Goal: Book appointment/travel/reservation

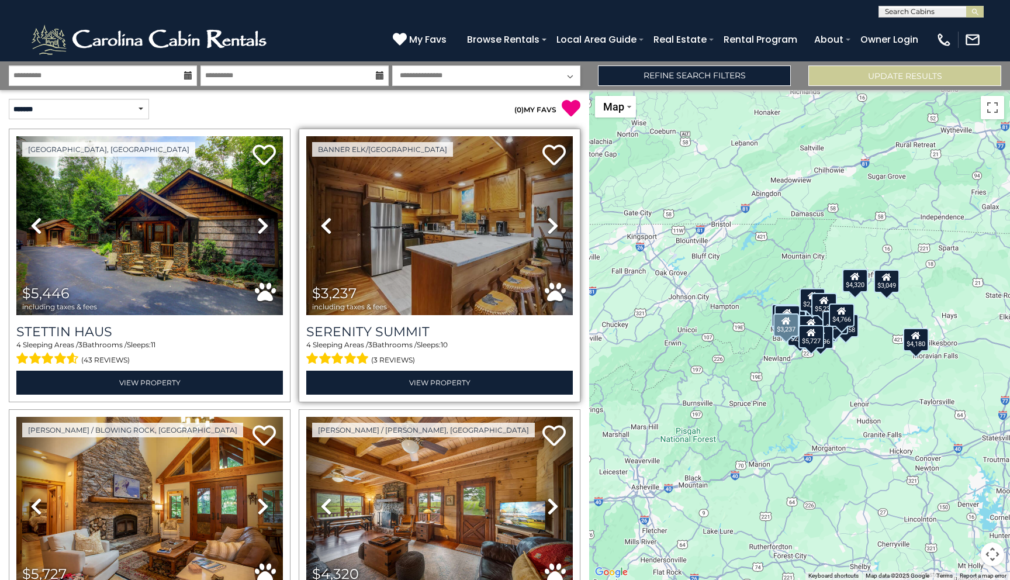
click at [553, 220] on icon at bounding box center [553, 225] width 12 height 19
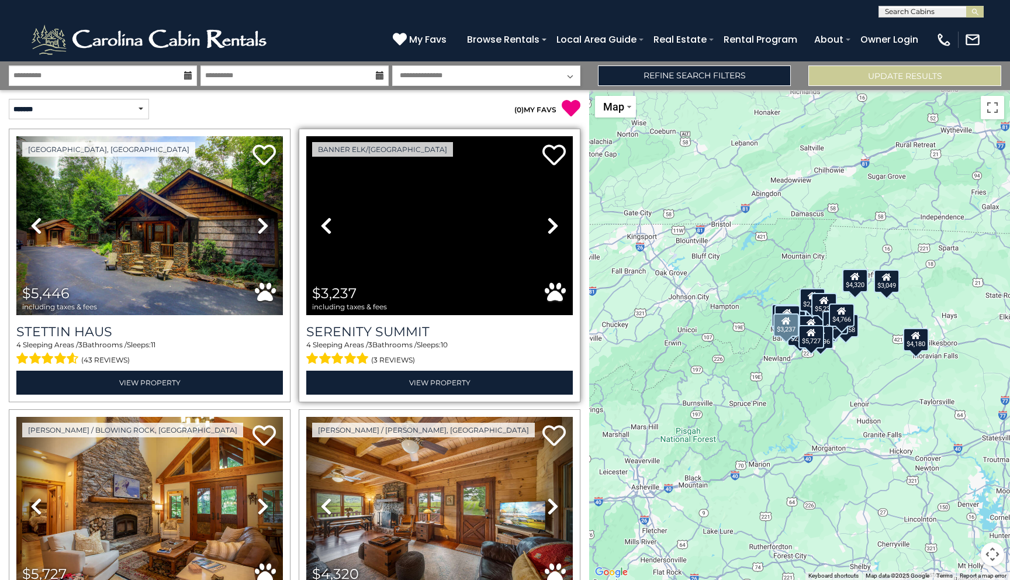
click at [553, 220] on icon at bounding box center [553, 225] width 12 height 19
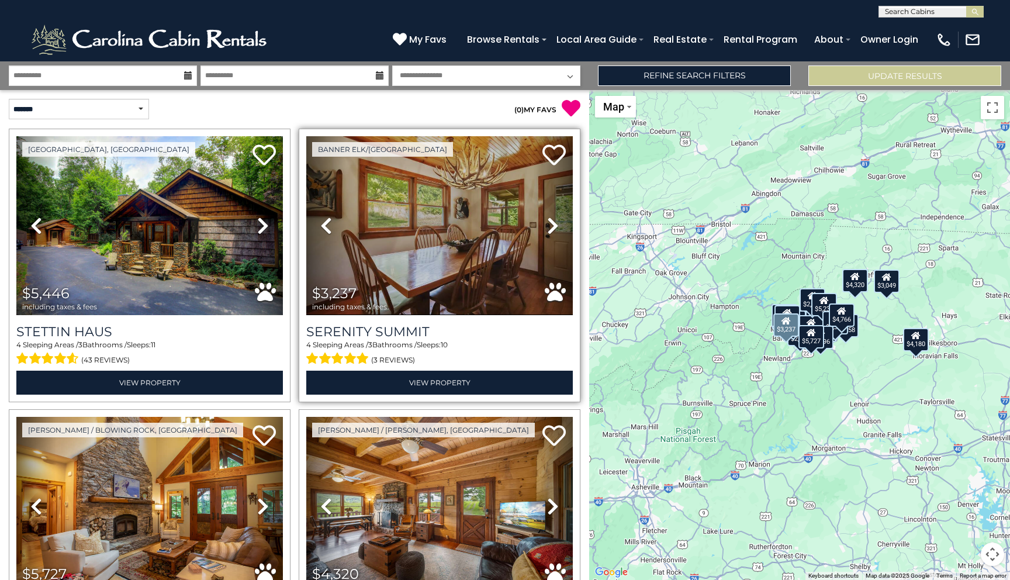
click at [553, 222] on icon at bounding box center [553, 225] width 12 height 19
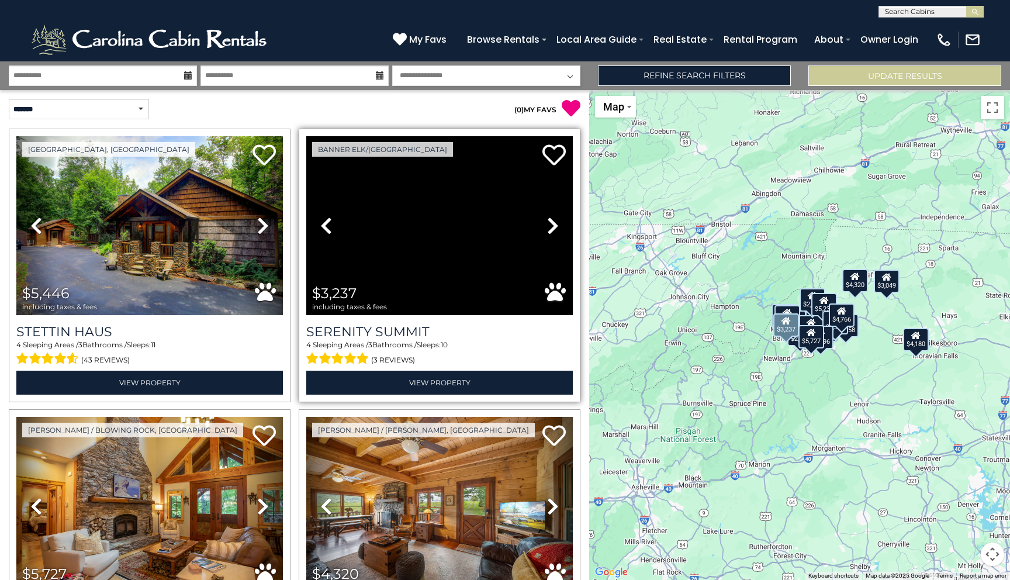
click at [553, 222] on icon at bounding box center [553, 225] width 12 height 19
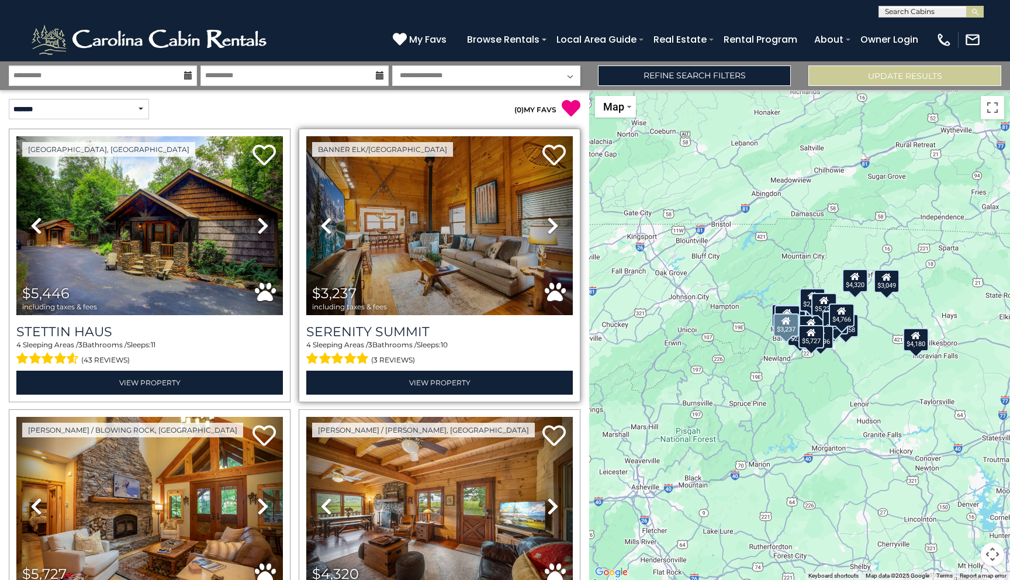
click at [553, 222] on icon at bounding box center [553, 225] width 12 height 19
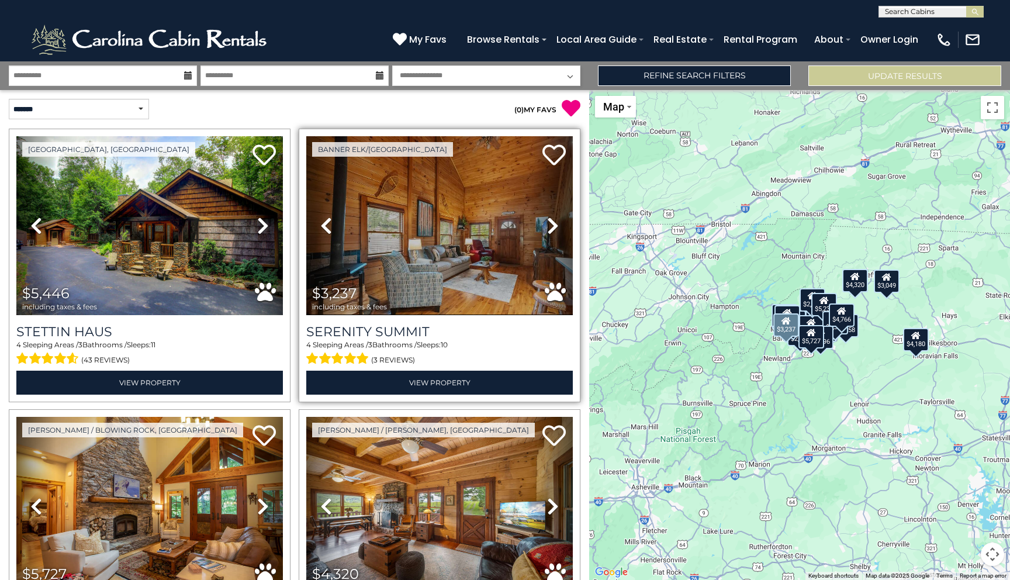
click at [553, 222] on icon at bounding box center [553, 225] width 12 height 19
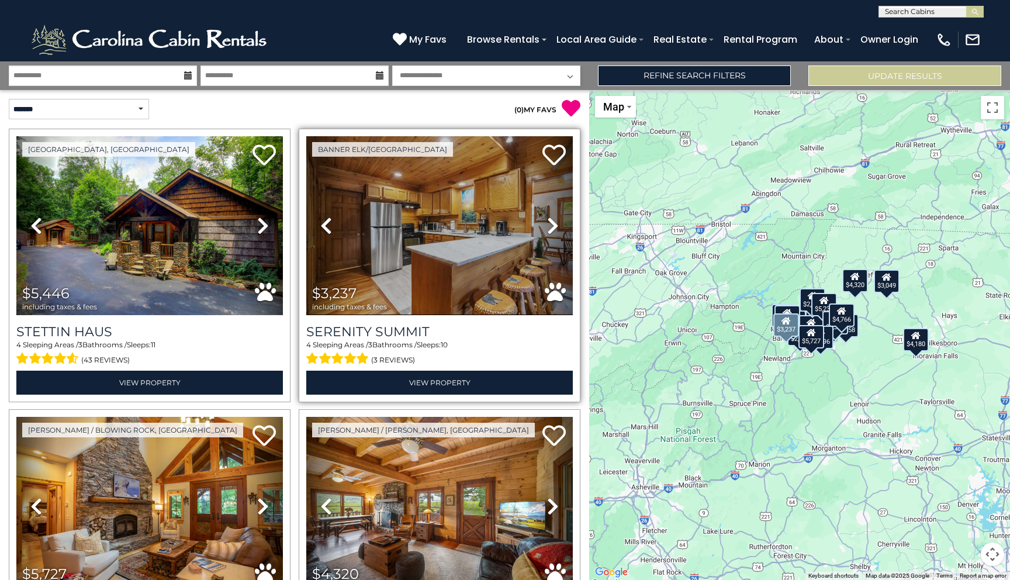
click at [553, 222] on icon at bounding box center [553, 225] width 12 height 19
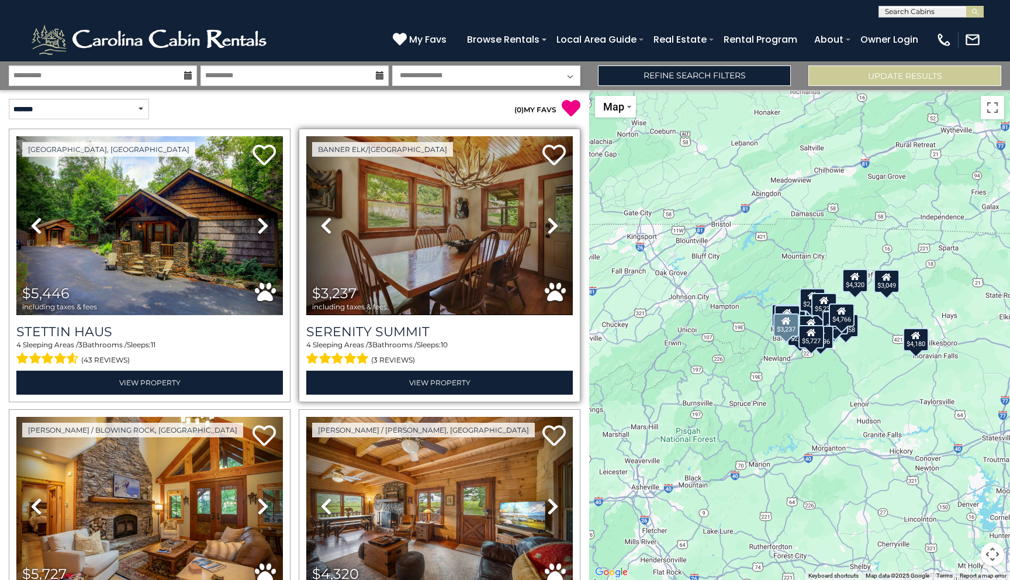
click at [553, 222] on icon at bounding box center [553, 225] width 12 height 19
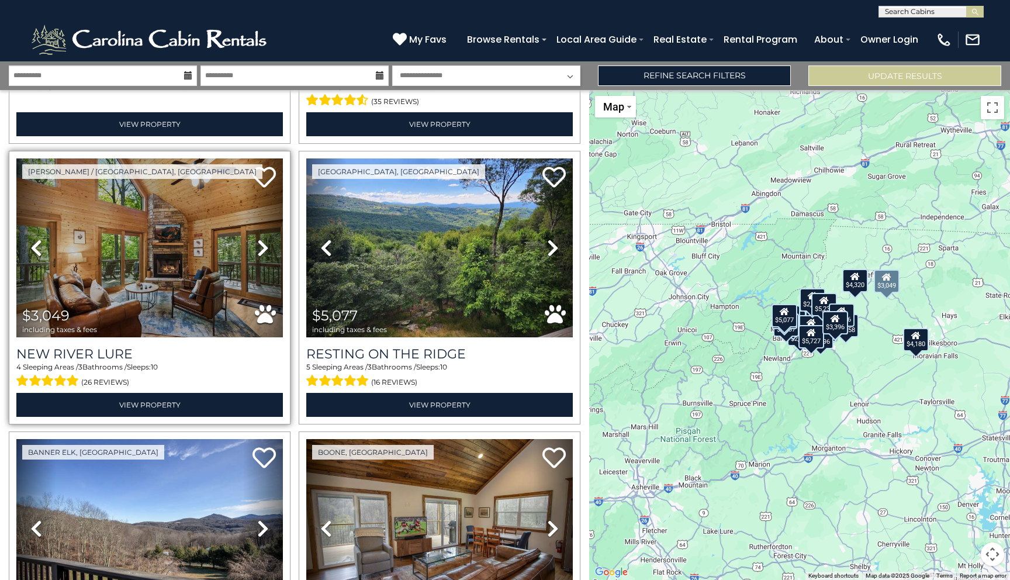
scroll to position [1106, 0]
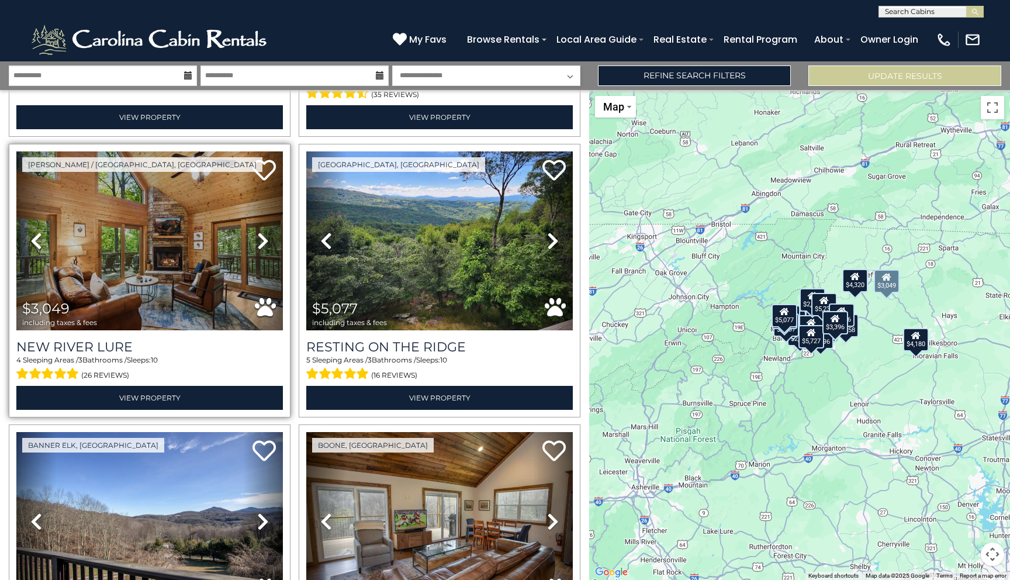
click at [263, 239] on icon at bounding box center [263, 240] width 12 height 19
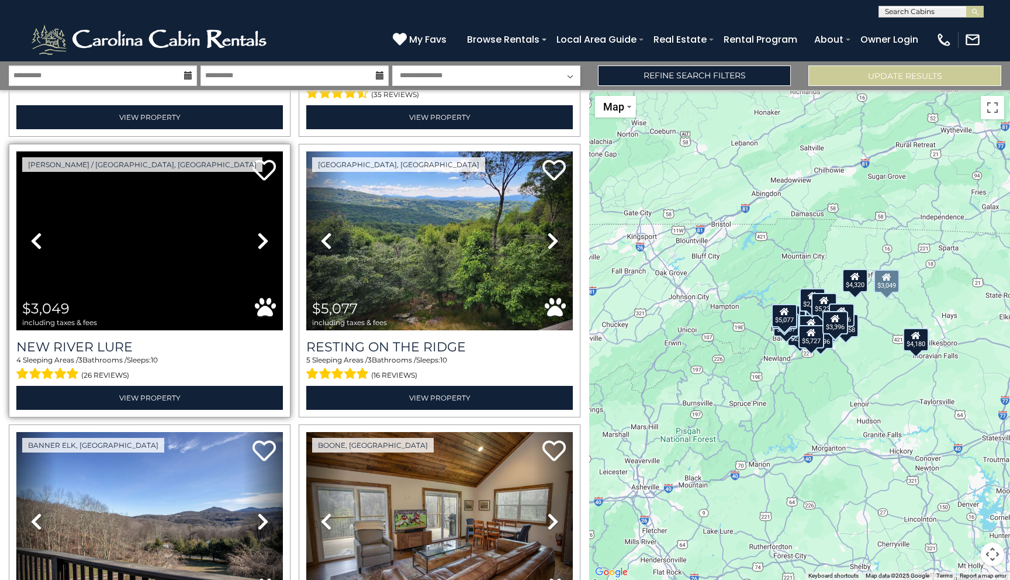
click at [263, 239] on icon at bounding box center [263, 240] width 12 height 19
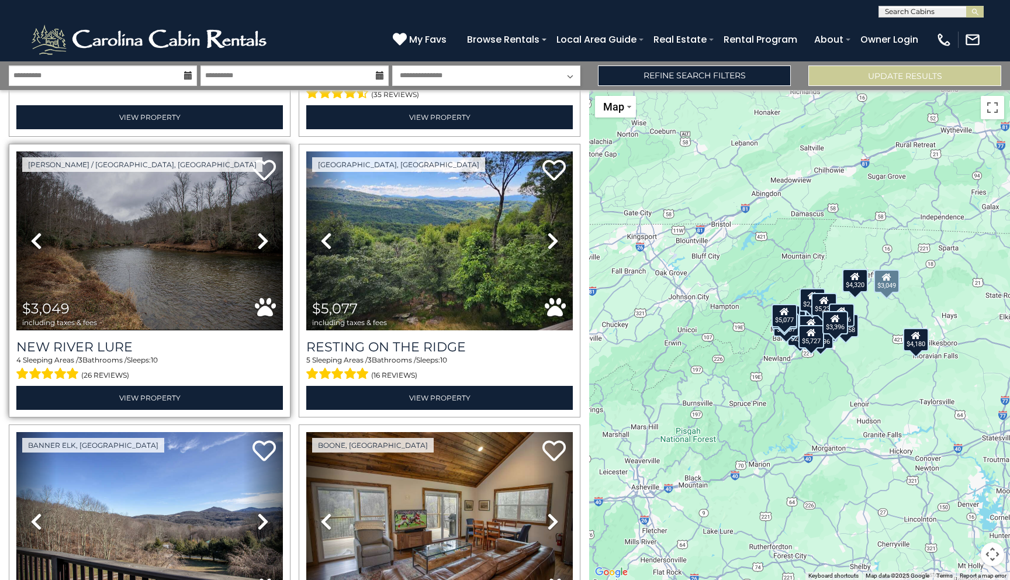
click at [262, 235] on icon at bounding box center [263, 240] width 12 height 19
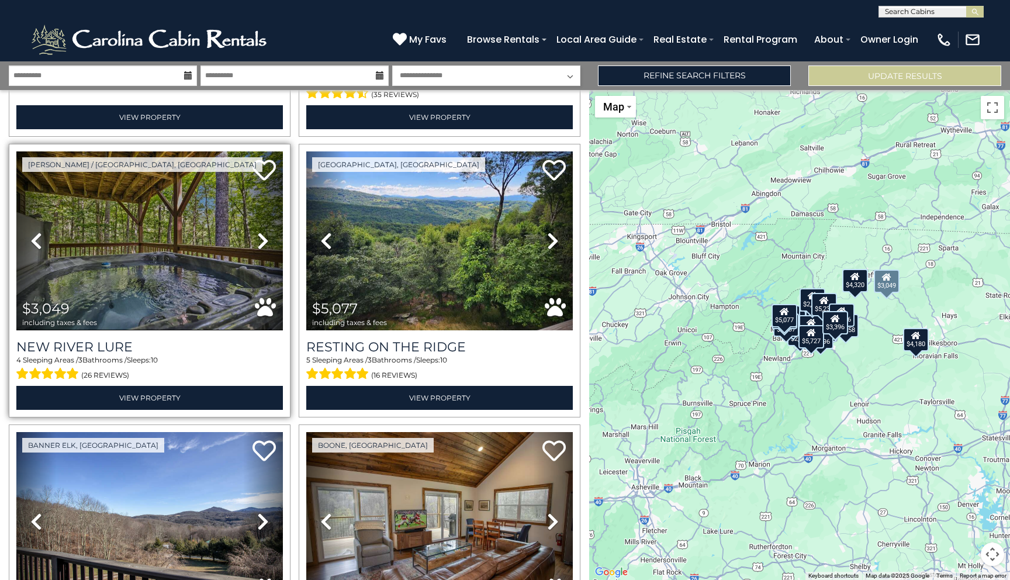
click at [262, 235] on icon at bounding box center [263, 240] width 12 height 19
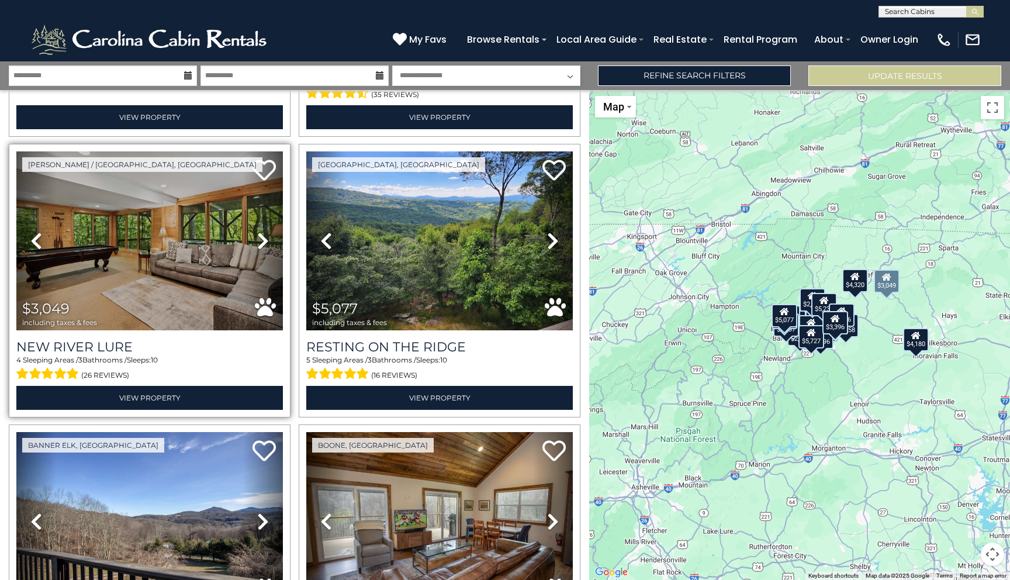
click at [262, 235] on icon at bounding box center [263, 240] width 12 height 19
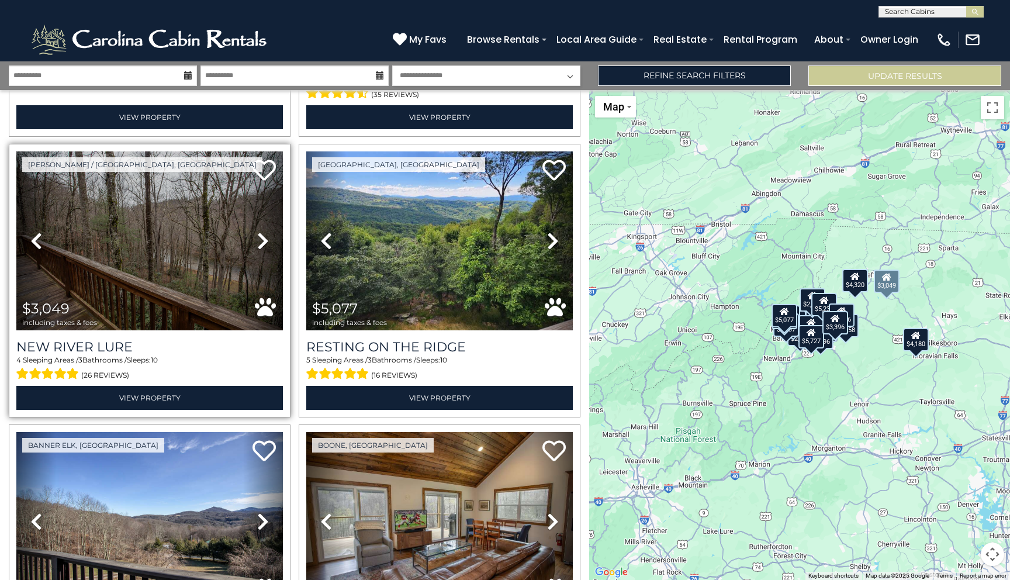
click at [262, 235] on icon at bounding box center [263, 240] width 12 height 19
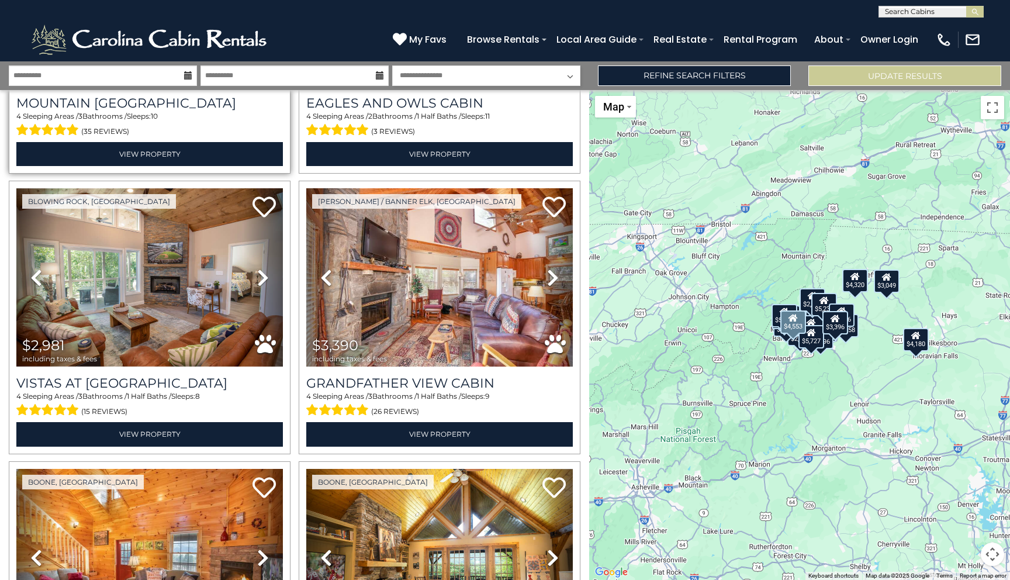
scroll to position [1642, 0]
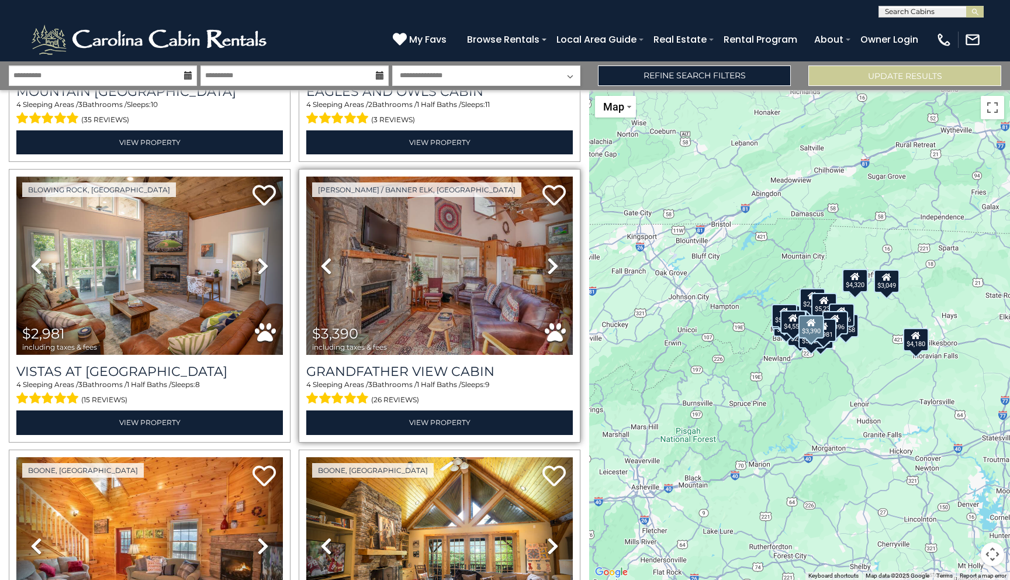
click at [550, 262] on icon at bounding box center [553, 266] width 12 height 19
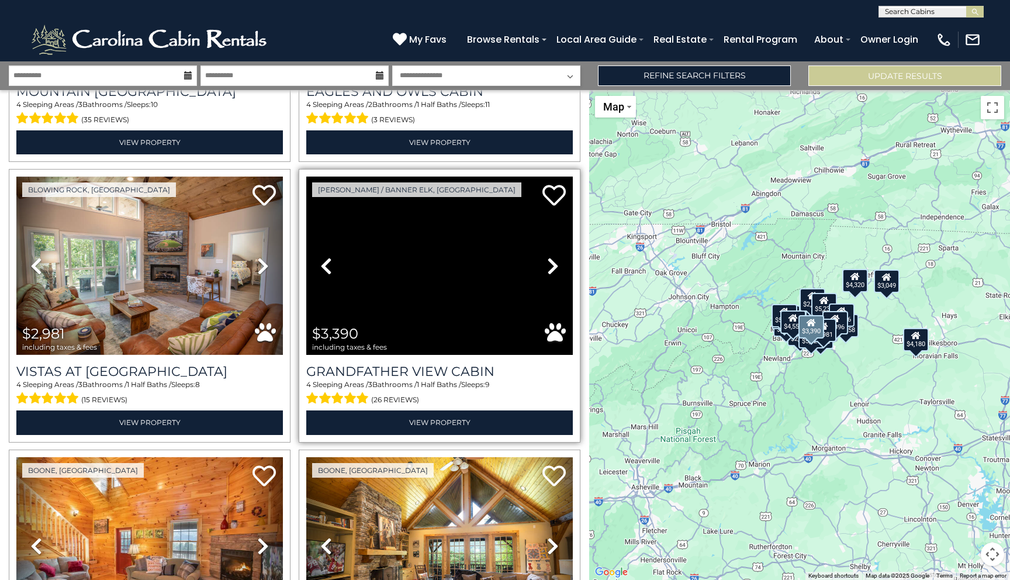
click at [551, 262] on icon at bounding box center [553, 266] width 12 height 19
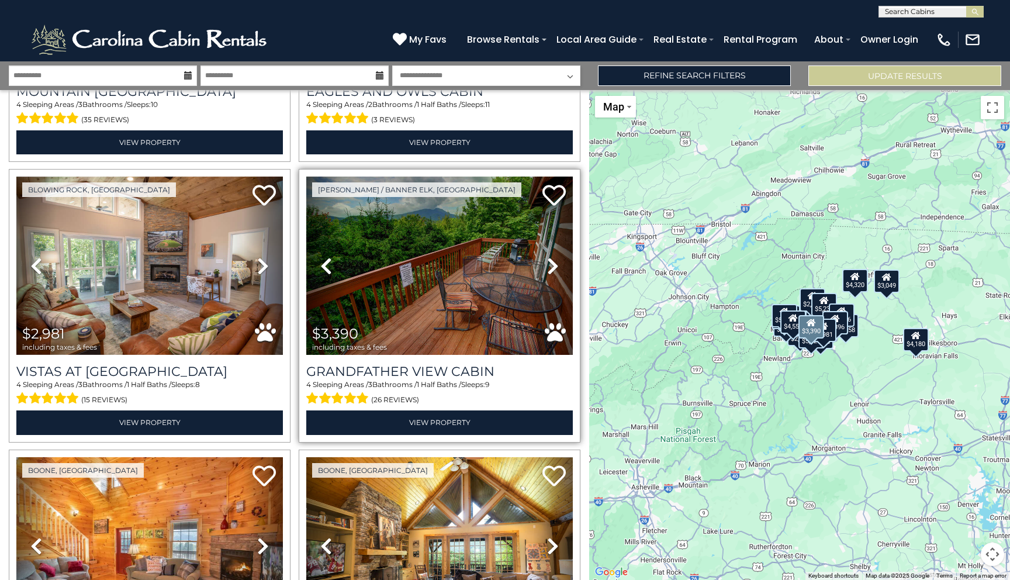
click at [551, 262] on icon at bounding box center [553, 266] width 12 height 19
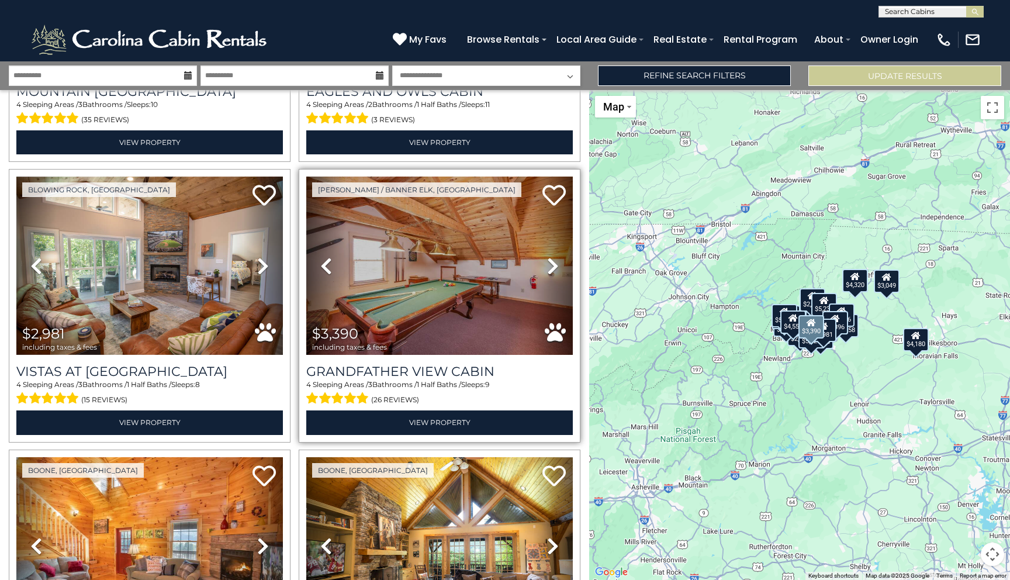
click at [551, 262] on icon at bounding box center [553, 266] width 12 height 19
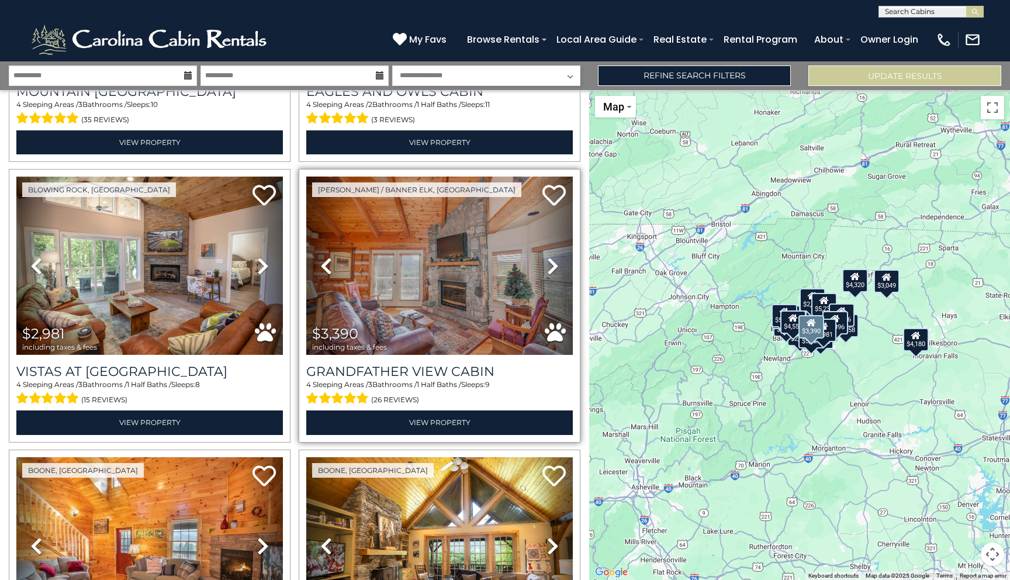
click at [551, 262] on icon at bounding box center [553, 266] width 12 height 19
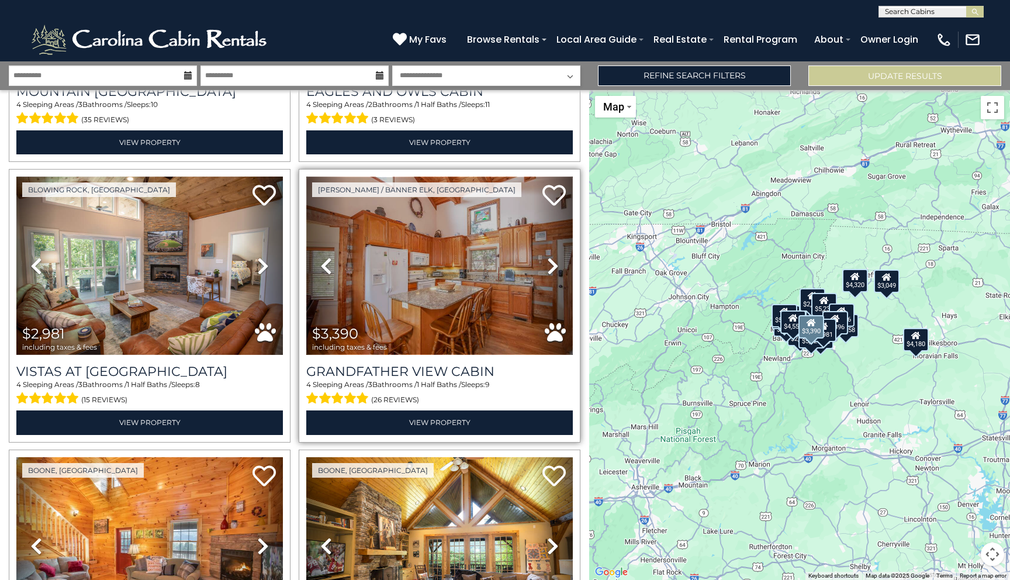
click at [475, 303] on img at bounding box center [439, 266] width 267 height 179
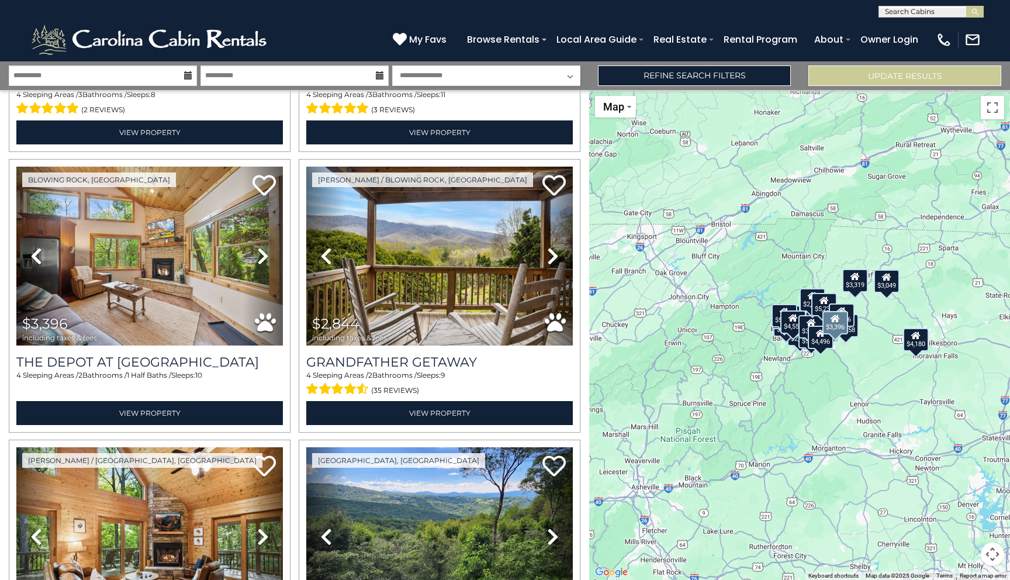
scroll to position [795, 0]
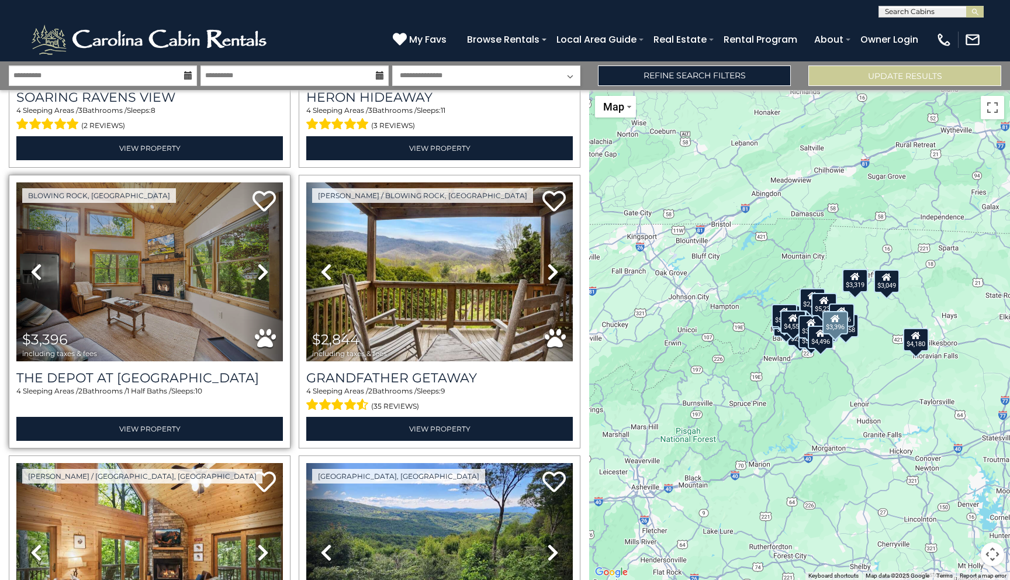
click at [257, 277] on icon at bounding box center [263, 271] width 12 height 19
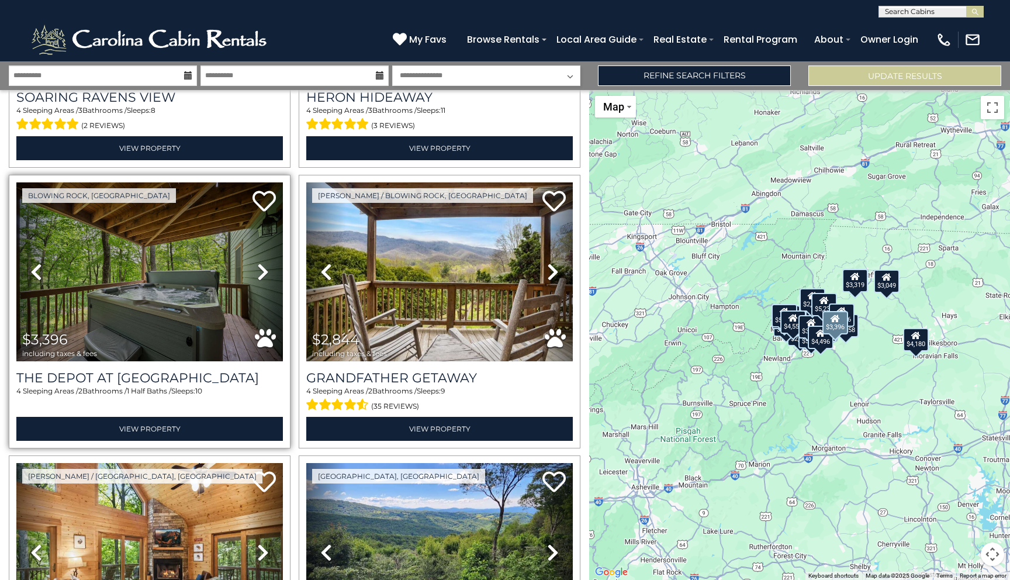
click at [257, 277] on icon at bounding box center [263, 271] width 12 height 19
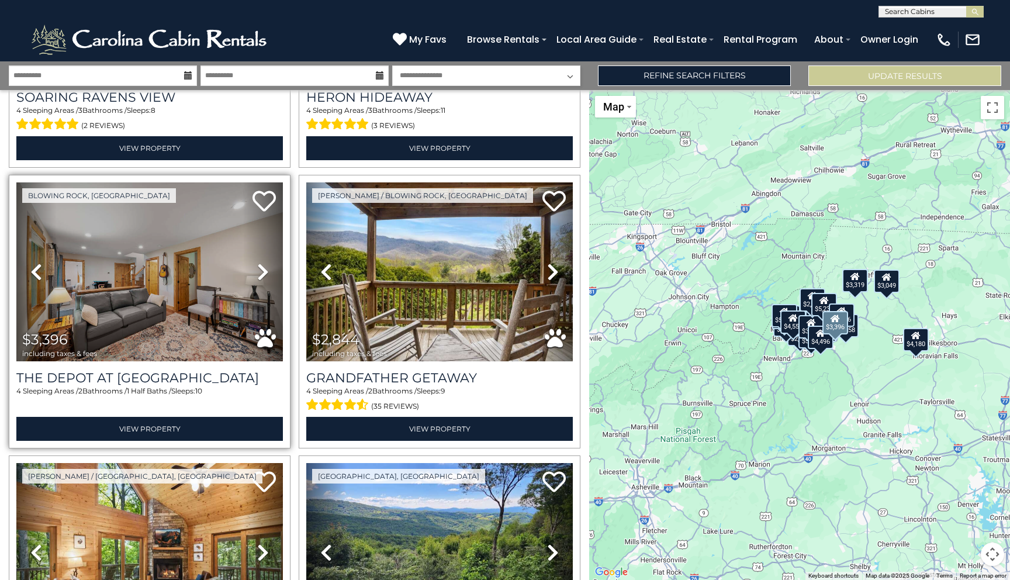
click at [257, 277] on icon at bounding box center [263, 271] width 12 height 19
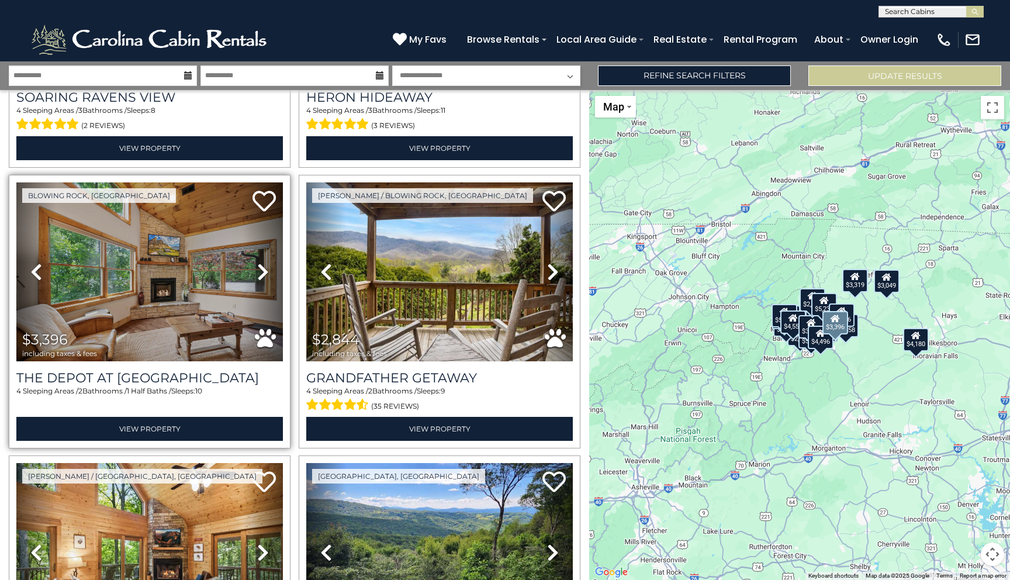
click at [257, 277] on icon at bounding box center [263, 271] width 12 height 19
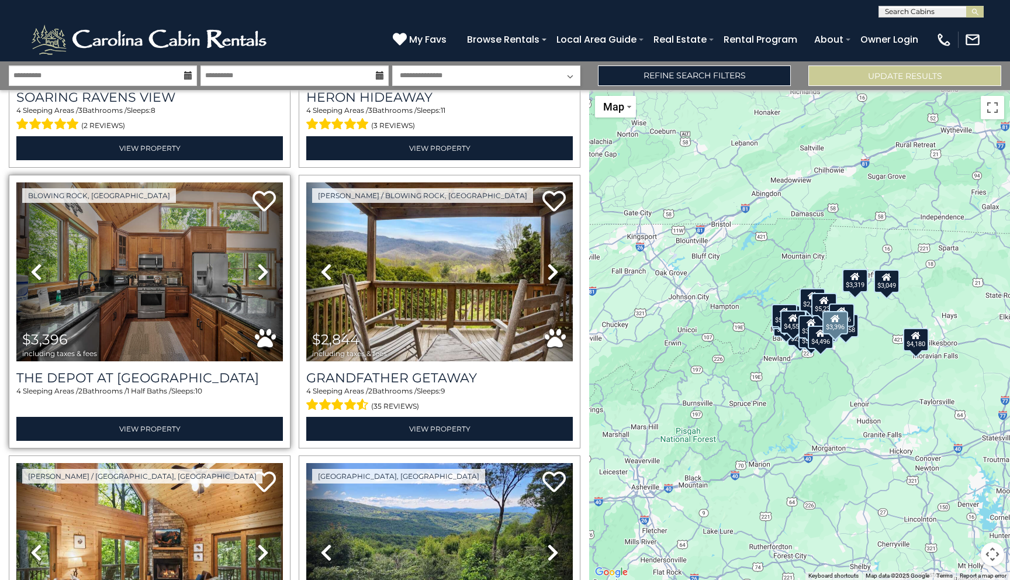
click at [257, 277] on icon at bounding box center [263, 271] width 12 height 19
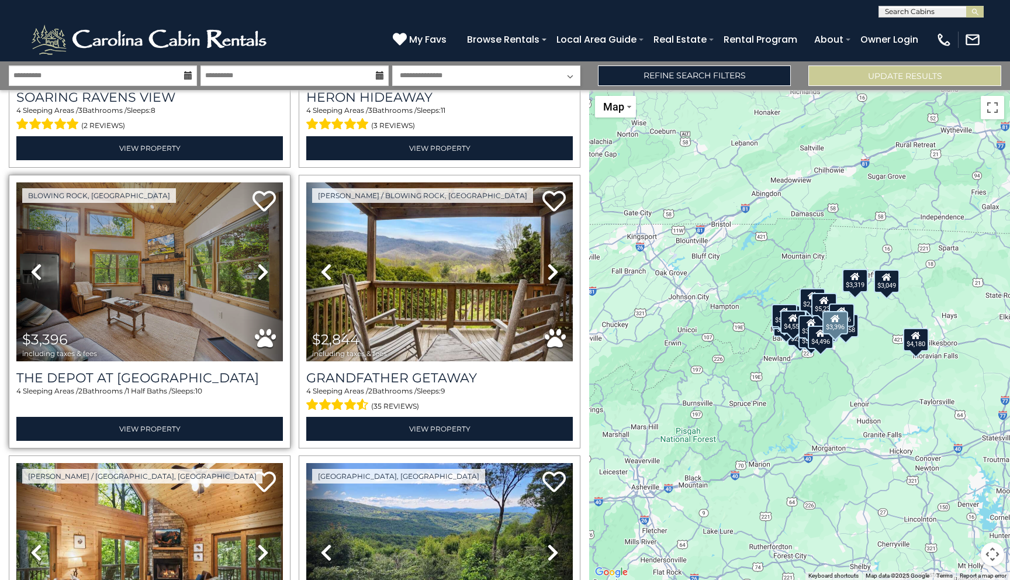
click at [257, 277] on icon at bounding box center [263, 271] width 12 height 19
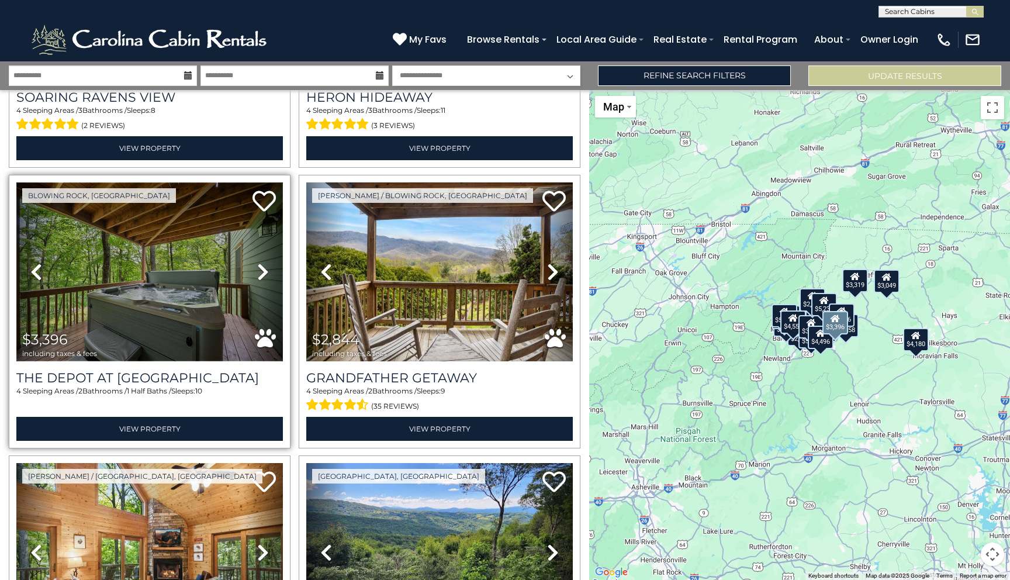
click at [199, 338] on img at bounding box center [149, 271] width 267 height 179
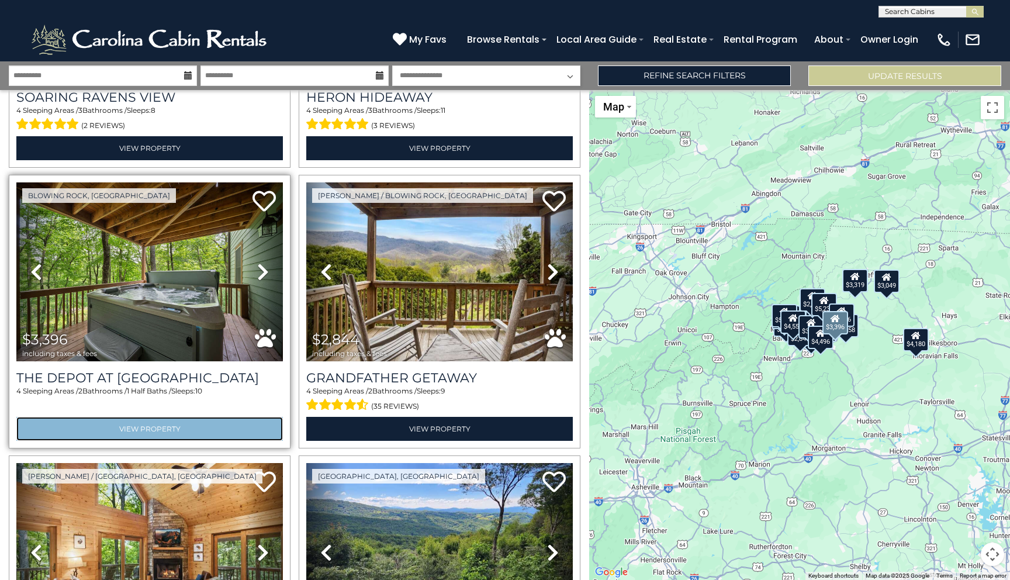
click at [190, 426] on link "View Property" at bounding box center [149, 429] width 267 height 24
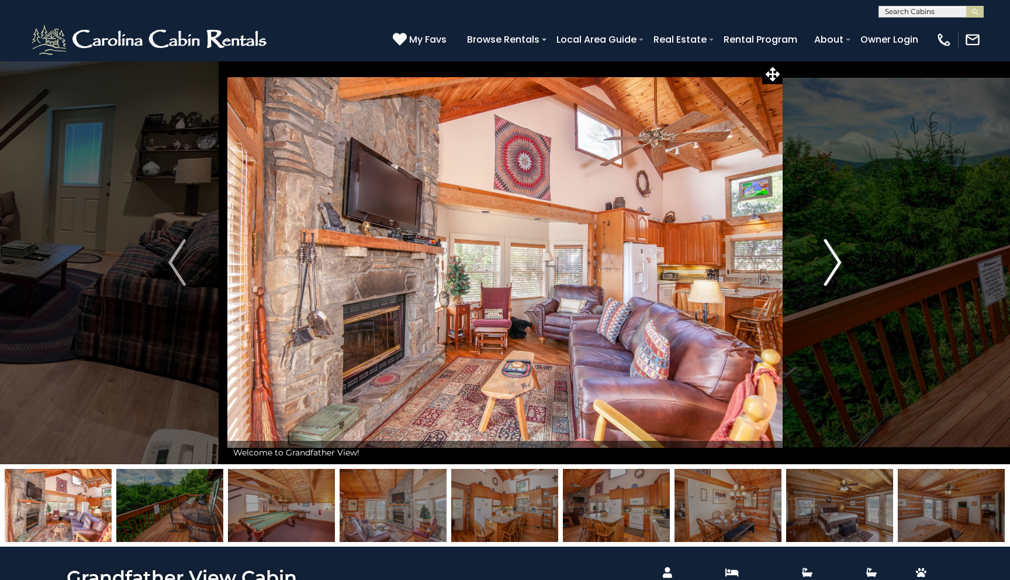
click at [822, 263] on button "Next" at bounding box center [833, 262] width 101 height 403
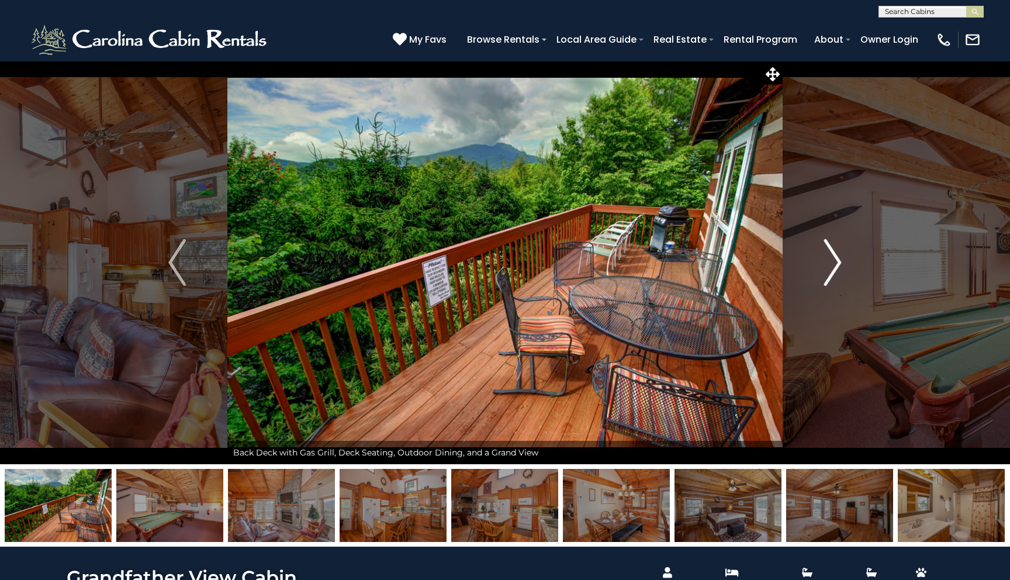
click at [822, 263] on button "Next" at bounding box center [833, 262] width 101 height 403
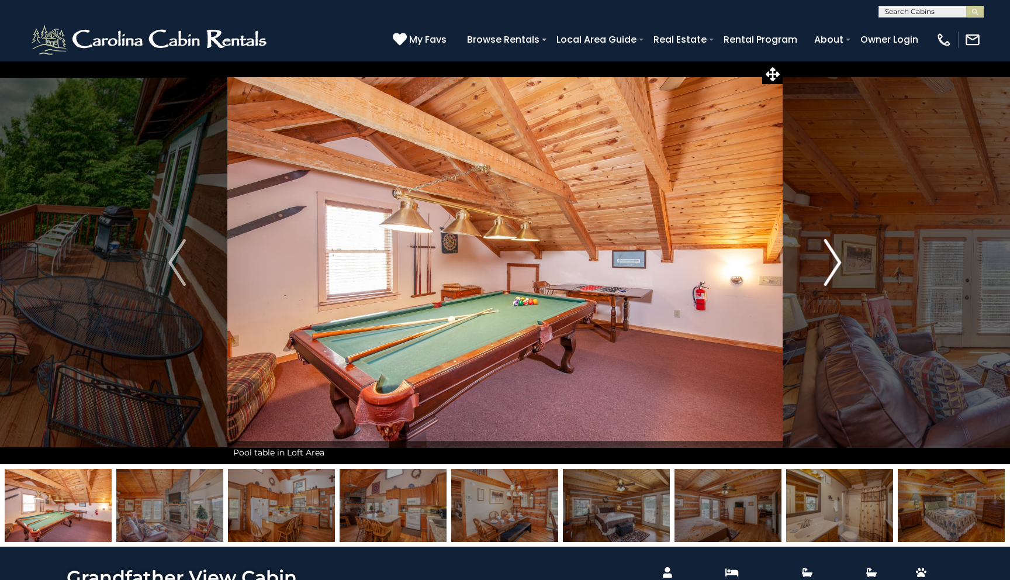
click at [822, 263] on button "Next" at bounding box center [833, 262] width 101 height 403
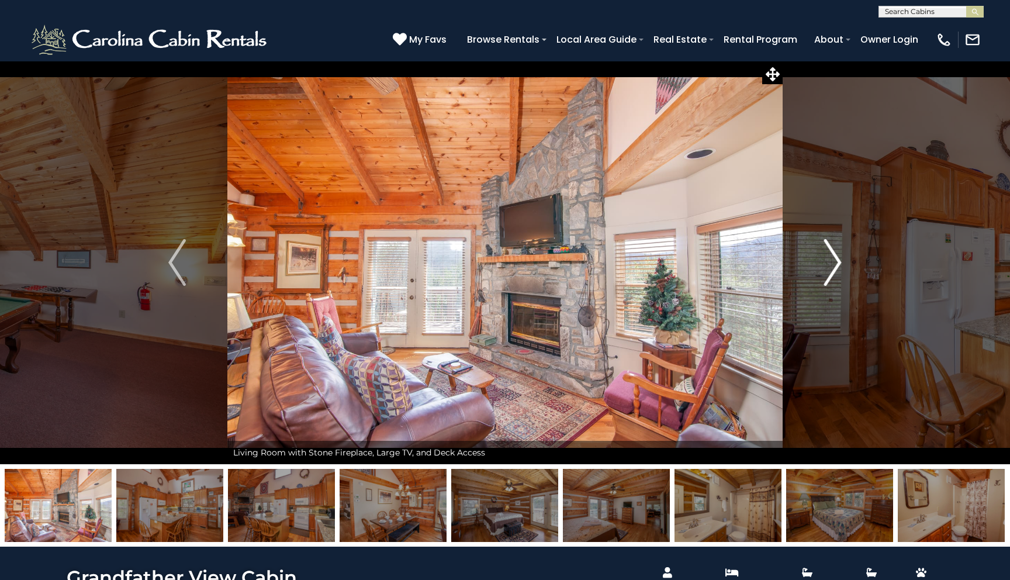
click at [822, 263] on button "Next" at bounding box center [833, 262] width 101 height 403
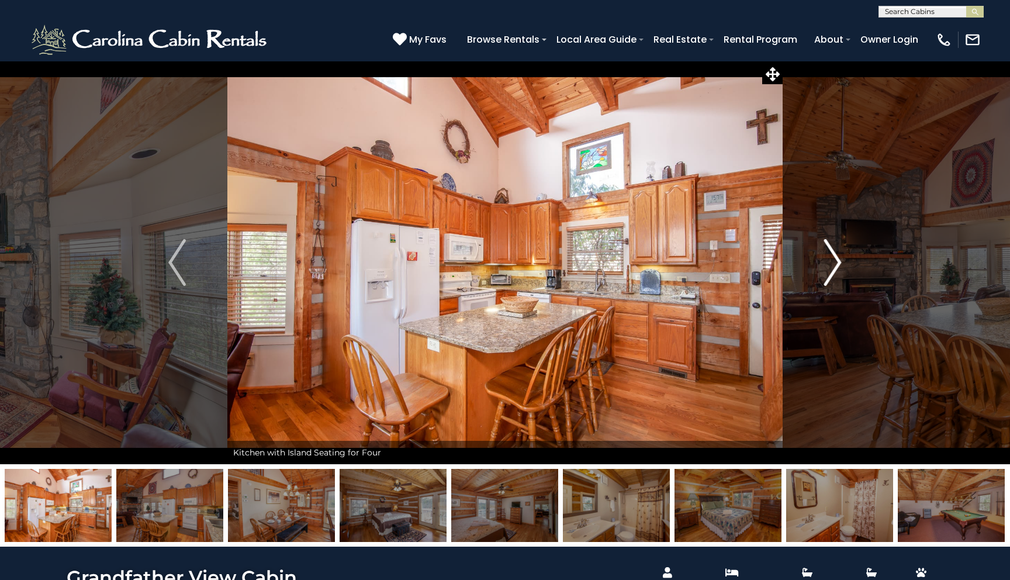
click at [822, 263] on button "Next" at bounding box center [833, 262] width 101 height 403
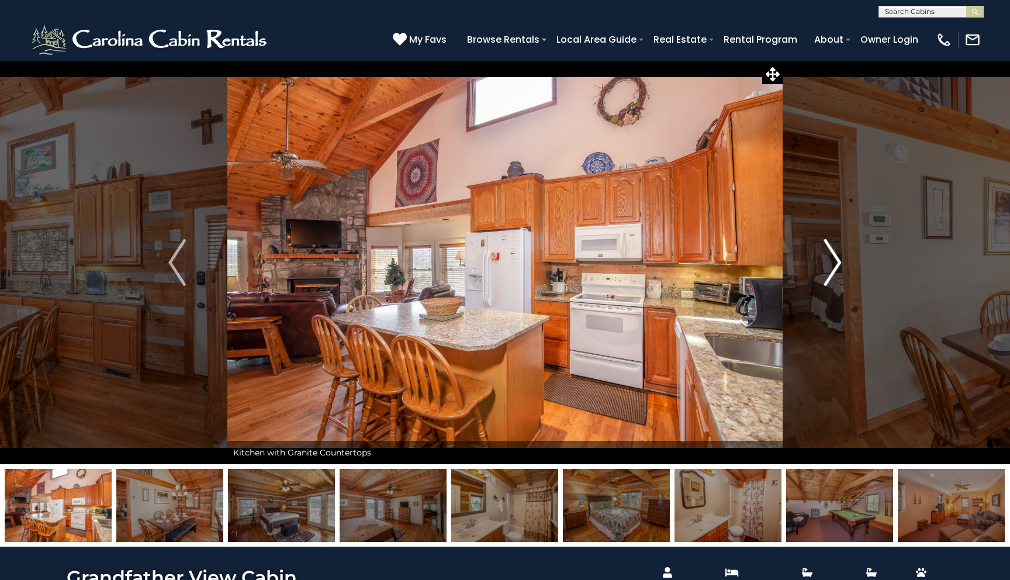
click at [822, 263] on button "Next" at bounding box center [833, 262] width 101 height 403
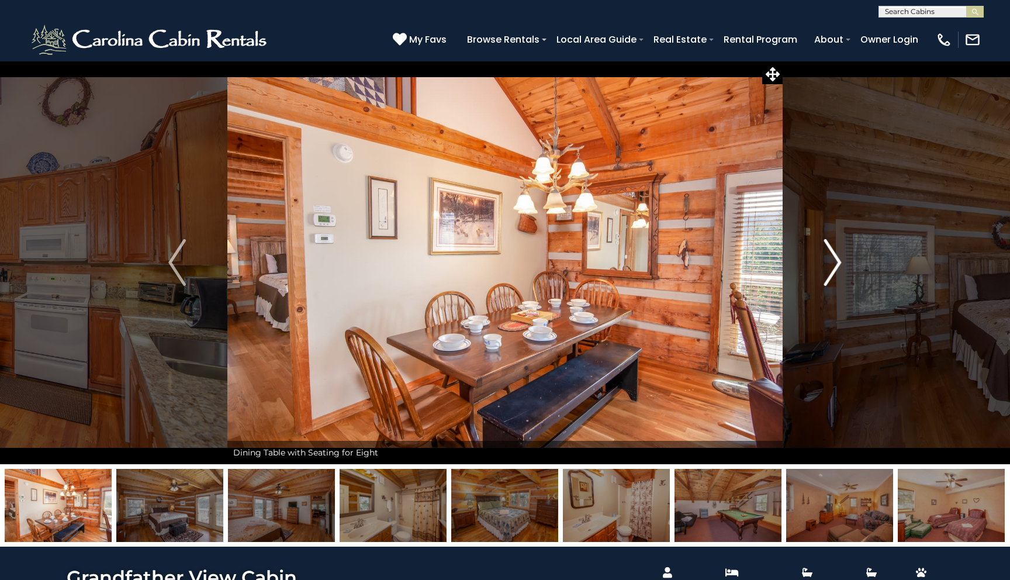
click at [822, 263] on button "Next" at bounding box center [833, 262] width 101 height 403
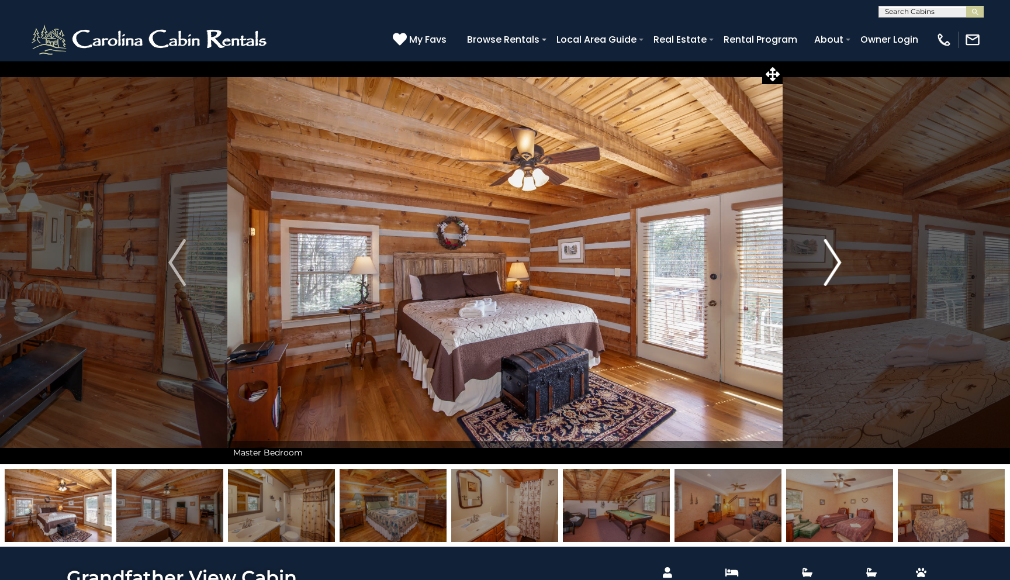
click at [822, 263] on button "Next" at bounding box center [833, 262] width 101 height 403
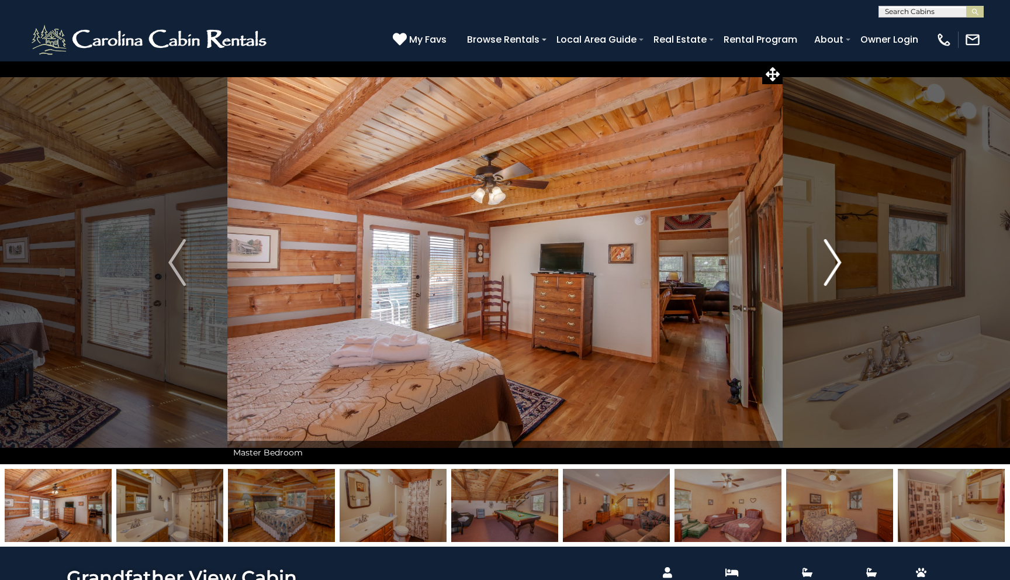
click at [822, 263] on button "Next" at bounding box center [833, 262] width 101 height 403
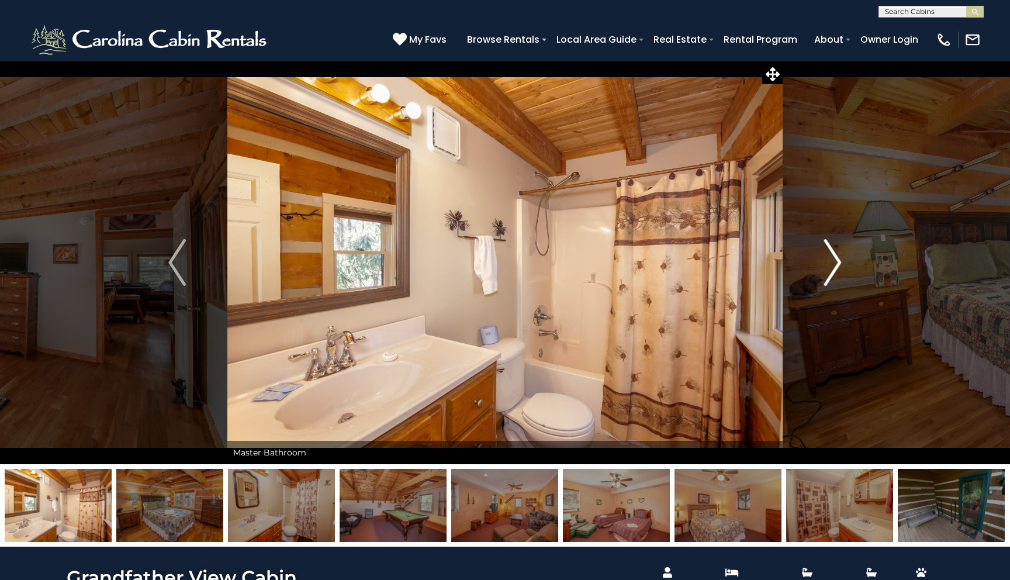
click at [822, 263] on button "Next" at bounding box center [833, 262] width 101 height 403
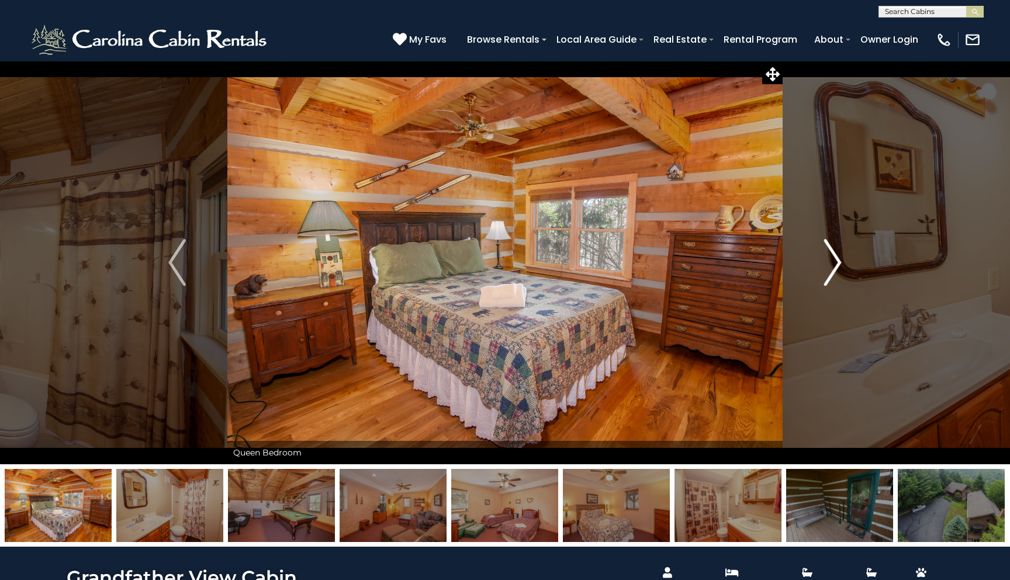
click at [822, 263] on button "Next" at bounding box center [833, 262] width 101 height 403
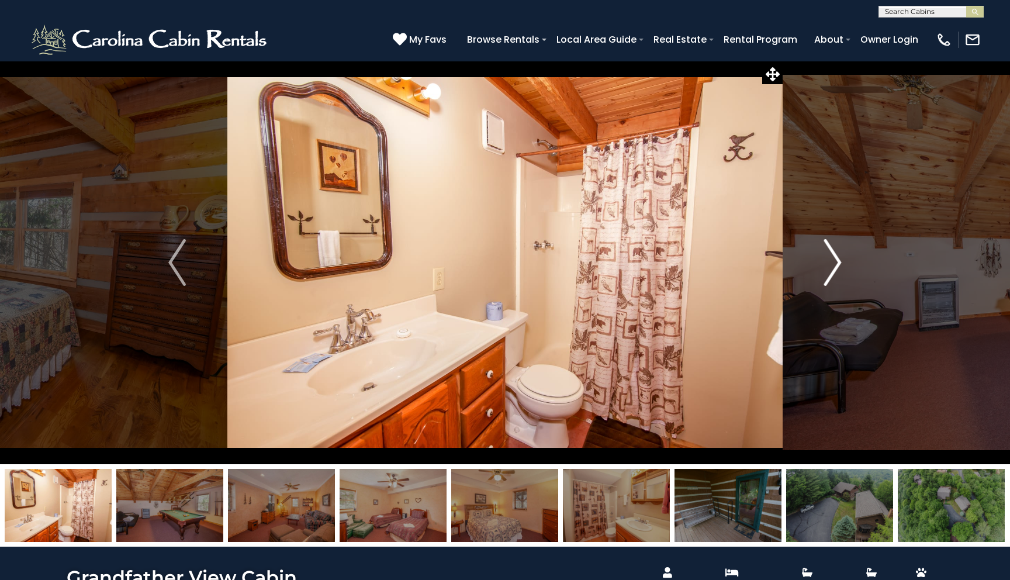
click at [822, 263] on button "Next" at bounding box center [833, 262] width 101 height 403
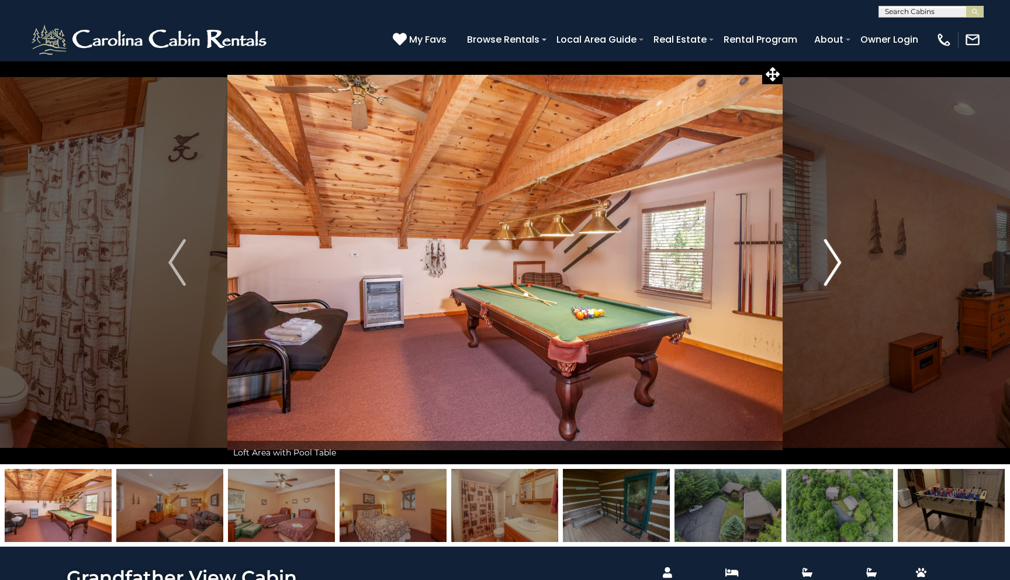
click at [822, 263] on button "Next" at bounding box center [833, 262] width 101 height 403
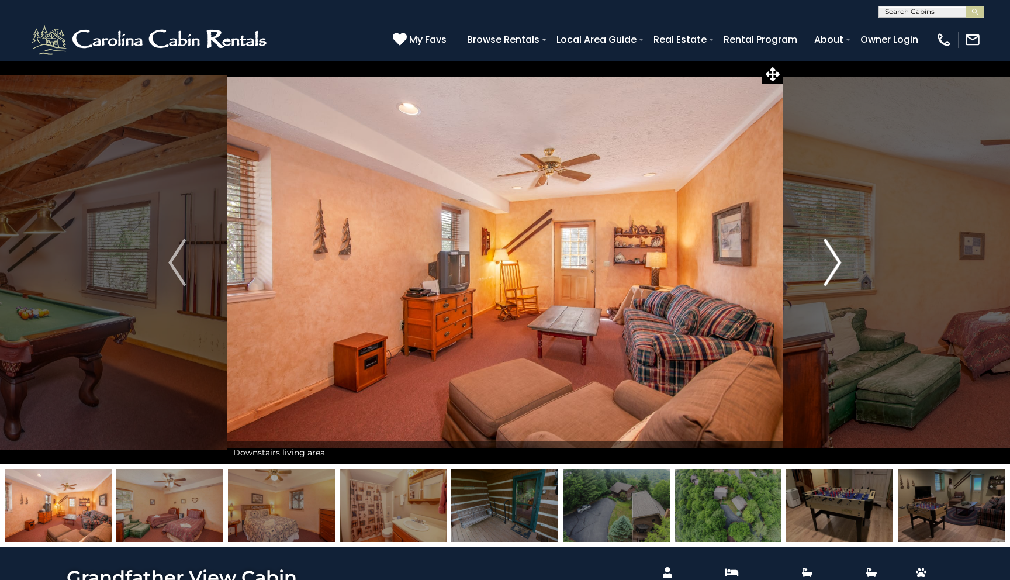
click at [822, 263] on button "Next" at bounding box center [833, 262] width 101 height 403
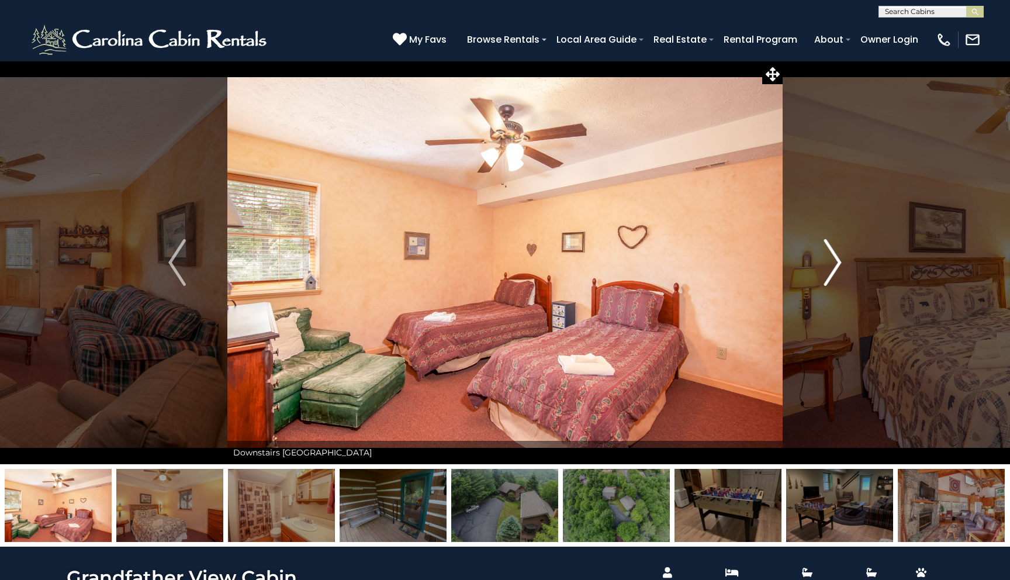
click at [822, 263] on button "Next" at bounding box center [833, 262] width 101 height 403
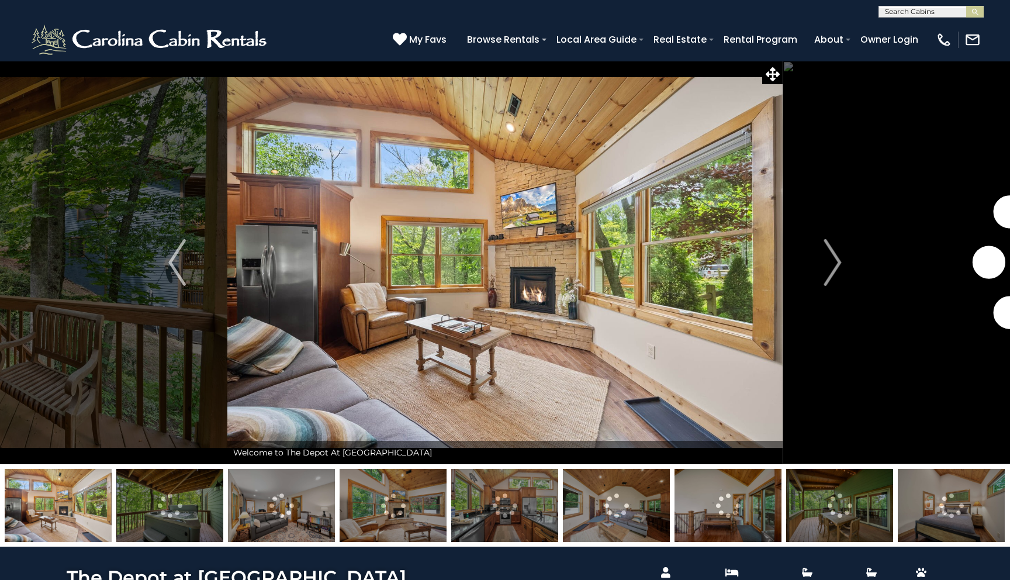
click at [817, 507] on img at bounding box center [839, 505] width 107 height 73
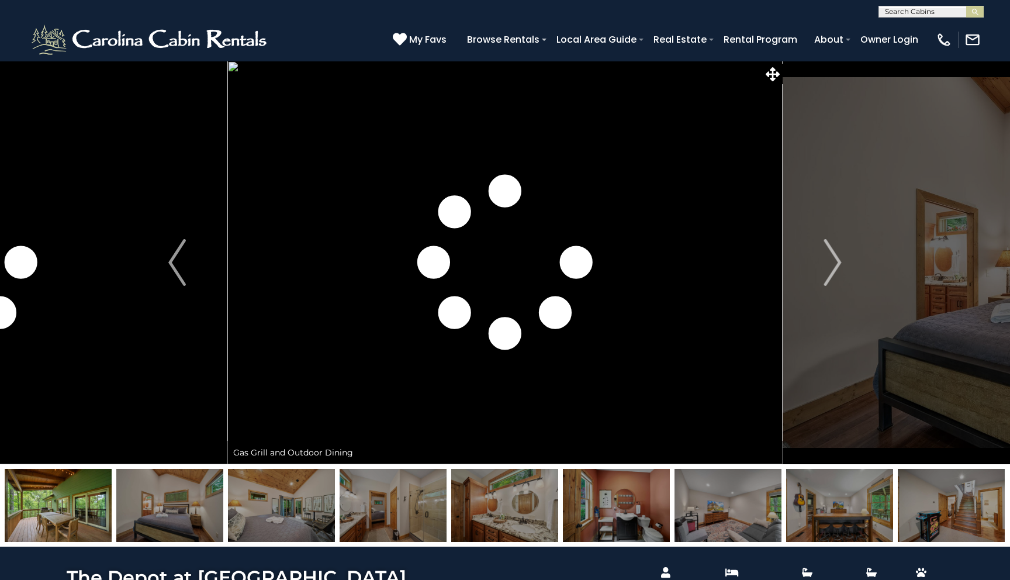
click at [180, 522] on img at bounding box center [169, 505] width 107 height 73
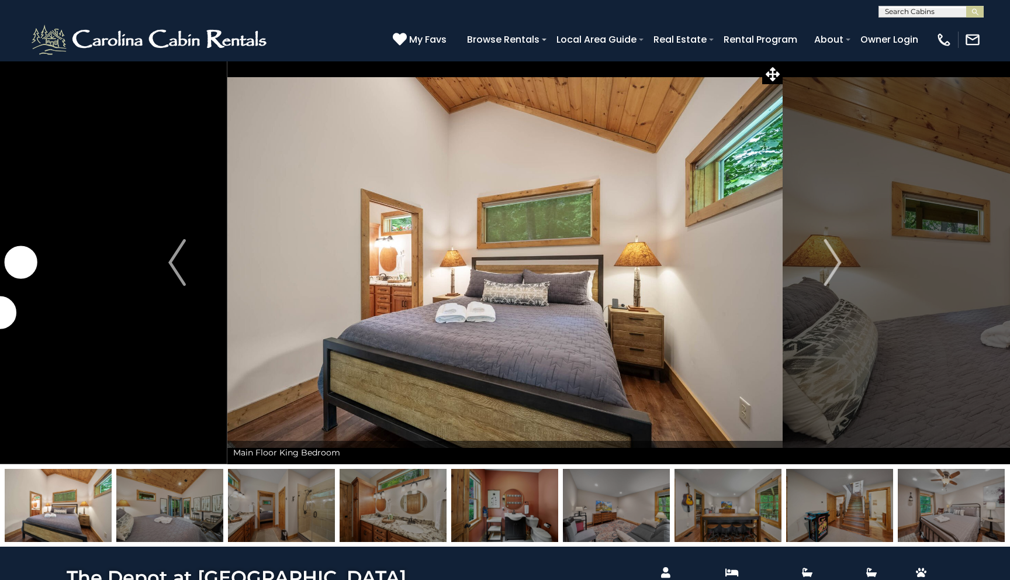
click at [934, 503] on img at bounding box center [951, 505] width 107 height 73
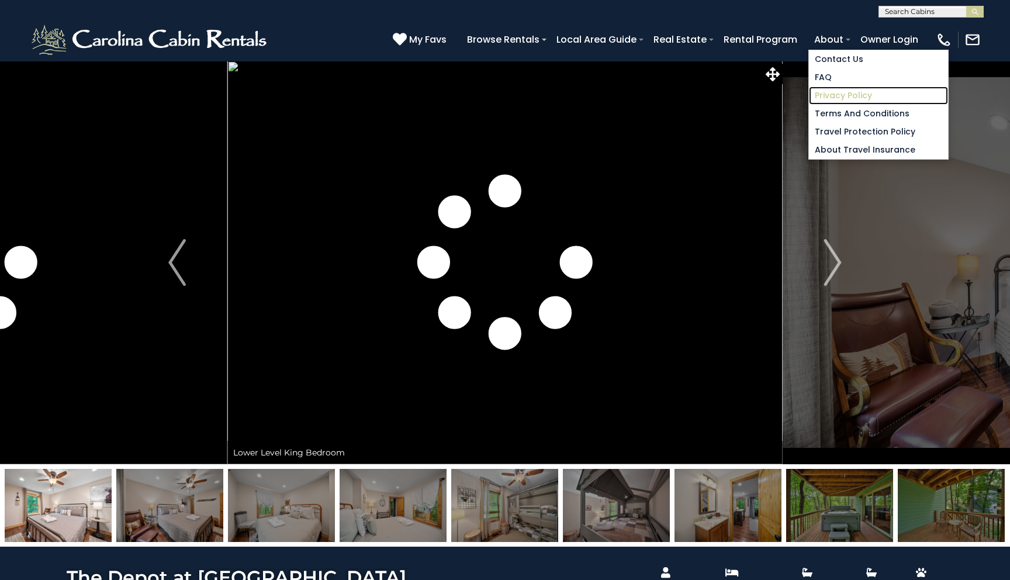
click at [840, 90] on link "Privacy Policy" at bounding box center [878, 95] width 139 height 18
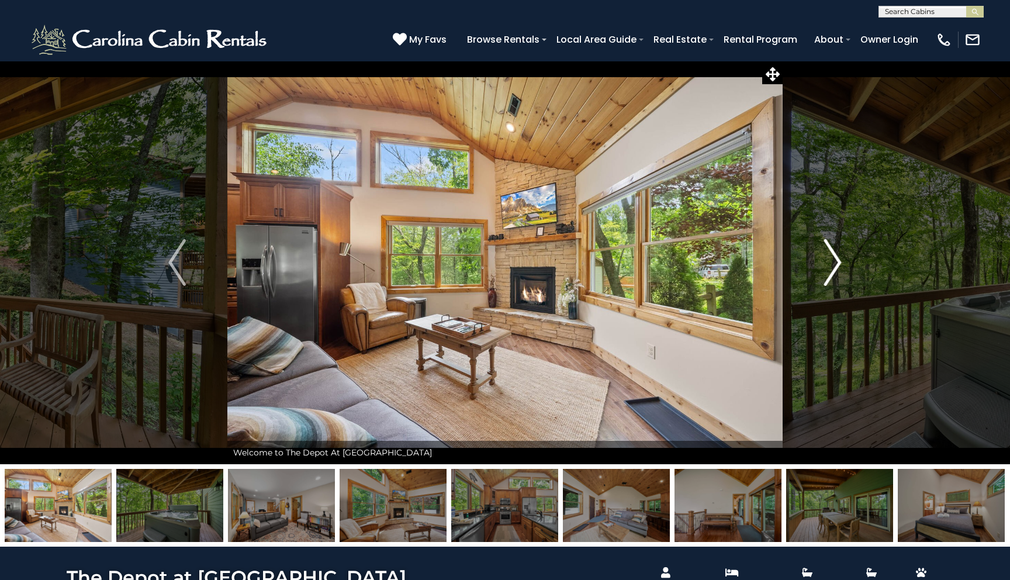
click at [825, 264] on img "Next" at bounding box center [833, 262] width 18 height 47
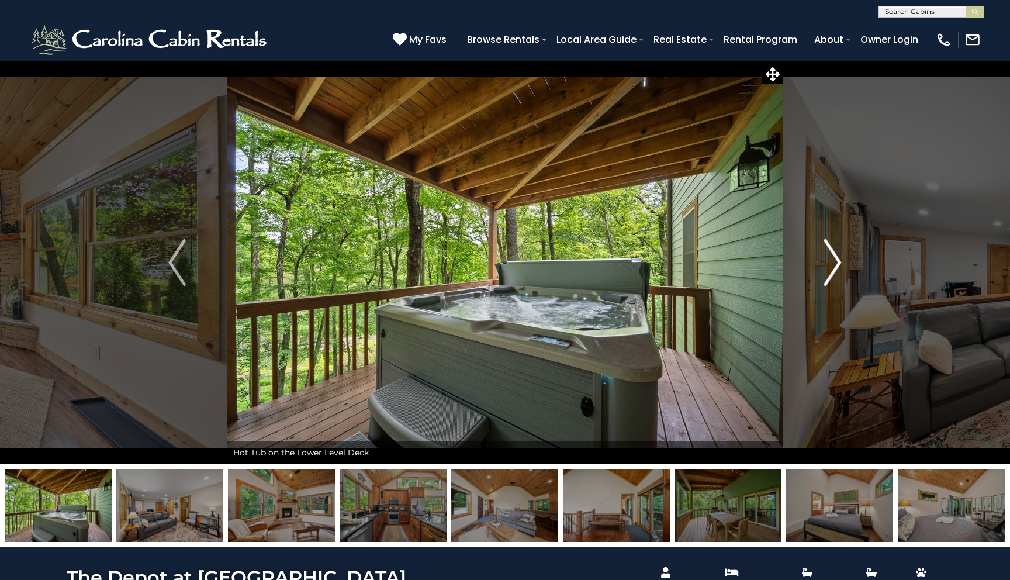
click at [825, 265] on img "Next" at bounding box center [833, 262] width 18 height 47
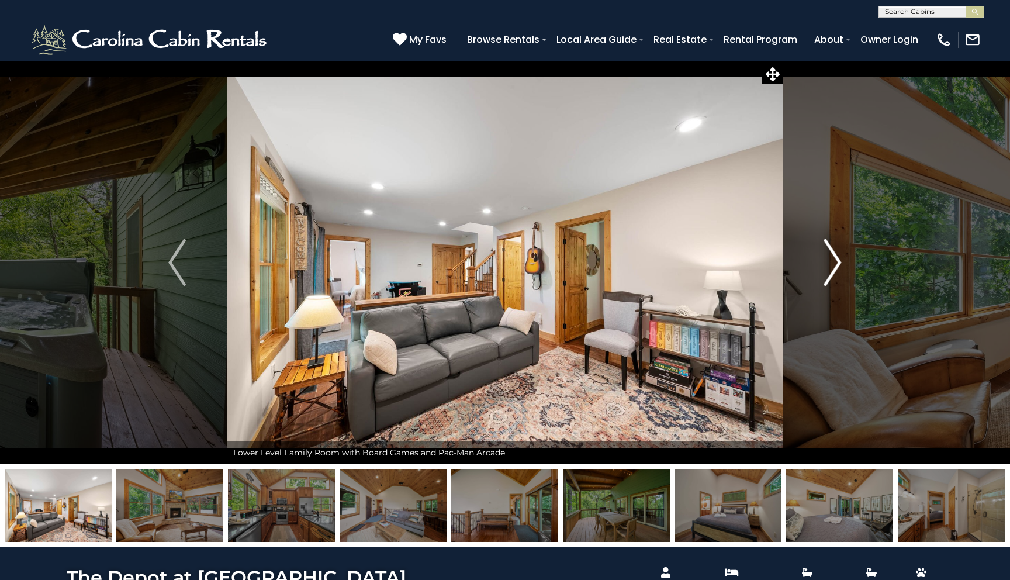
click at [825, 265] on img "Next" at bounding box center [833, 262] width 18 height 47
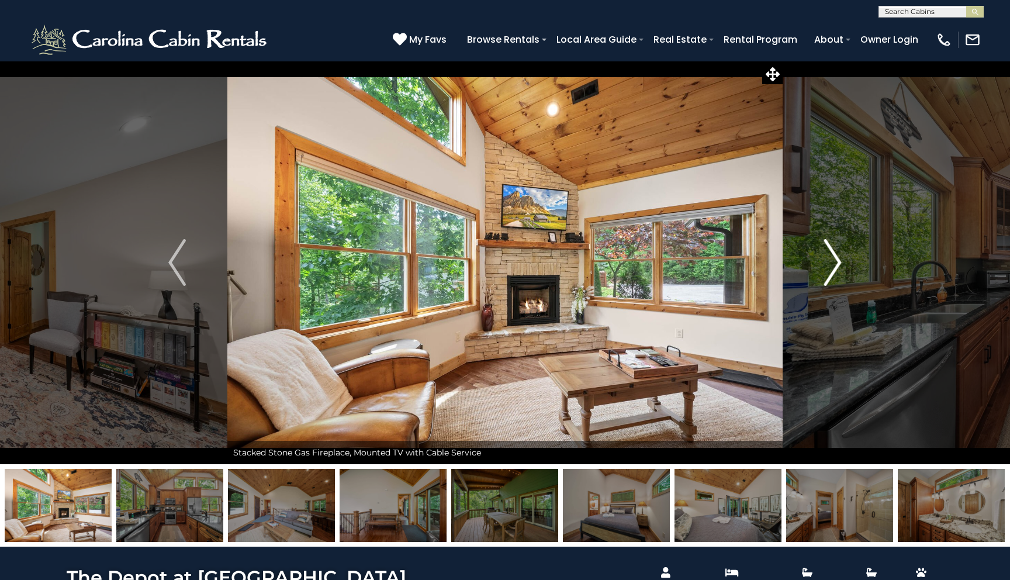
click at [825, 265] on img "Next" at bounding box center [833, 262] width 18 height 47
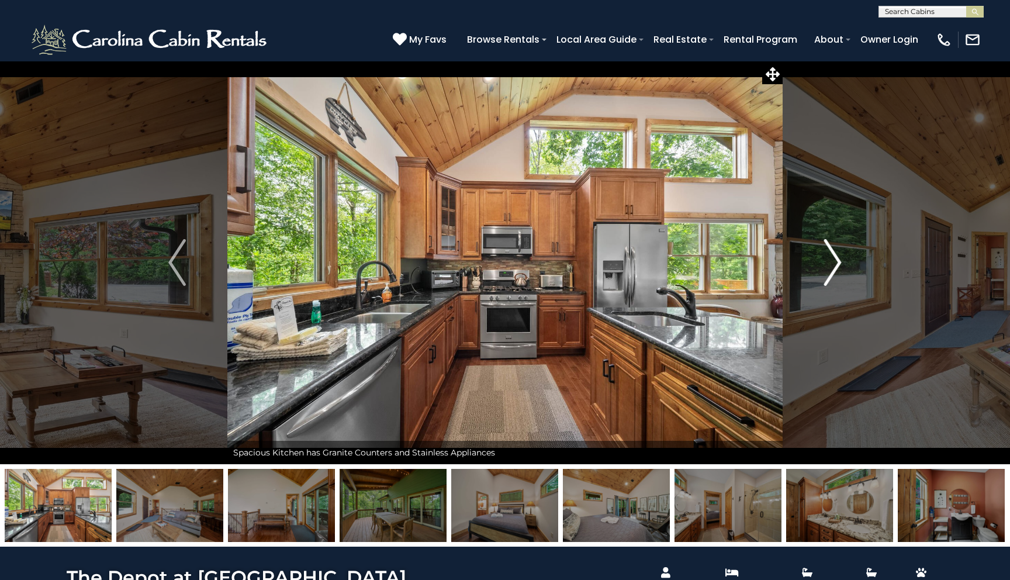
click at [825, 265] on img "Next" at bounding box center [833, 262] width 18 height 47
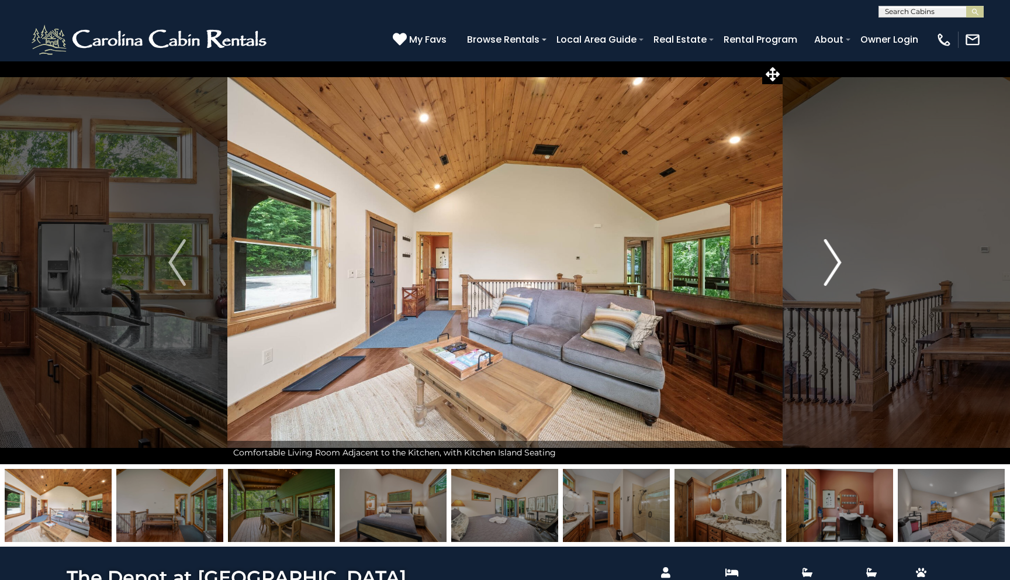
click at [825, 265] on img "Next" at bounding box center [833, 262] width 18 height 47
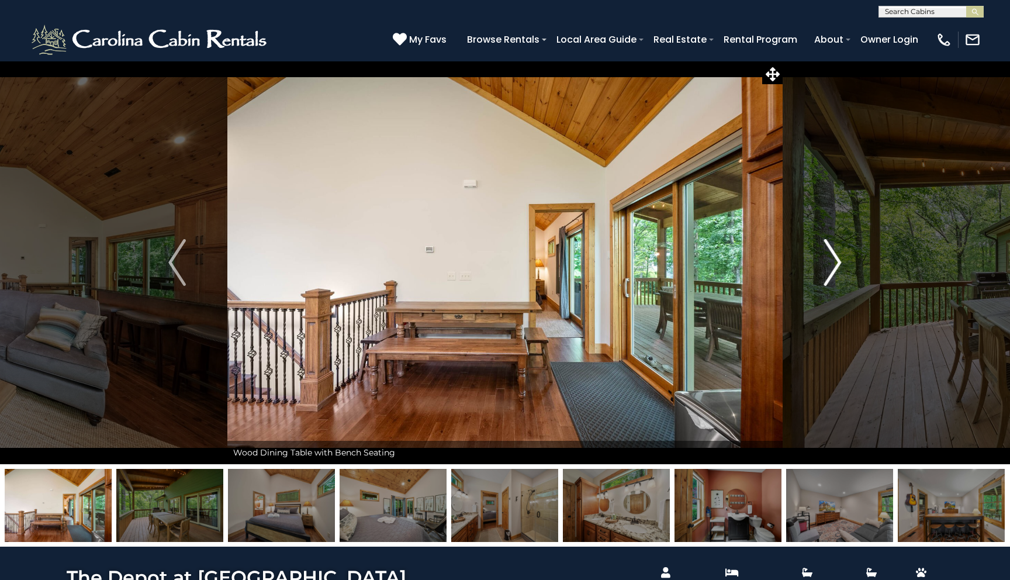
click at [825, 265] on img "Next" at bounding box center [833, 262] width 18 height 47
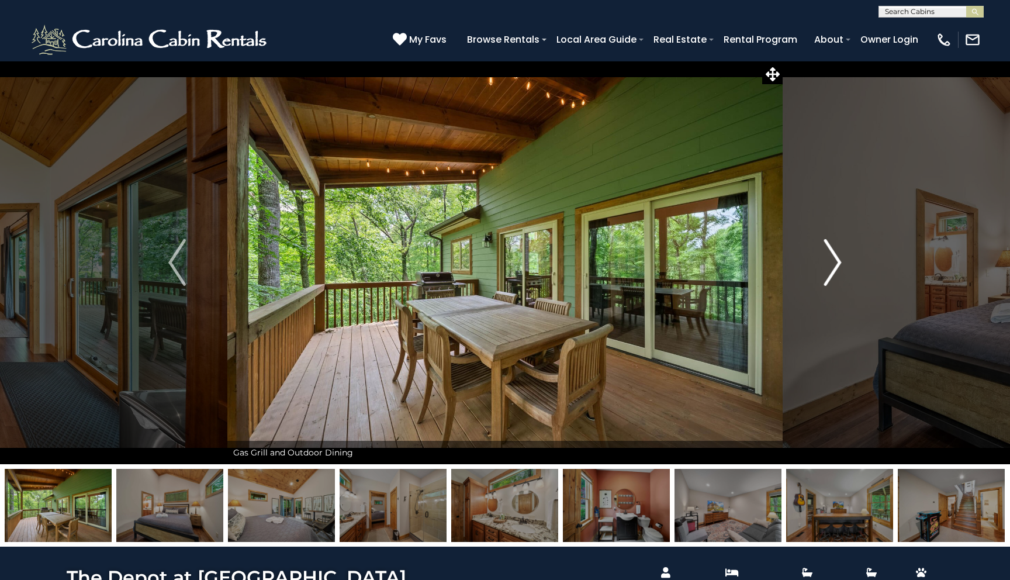
click at [825, 265] on img "Next" at bounding box center [833, 262] width 18 height 47
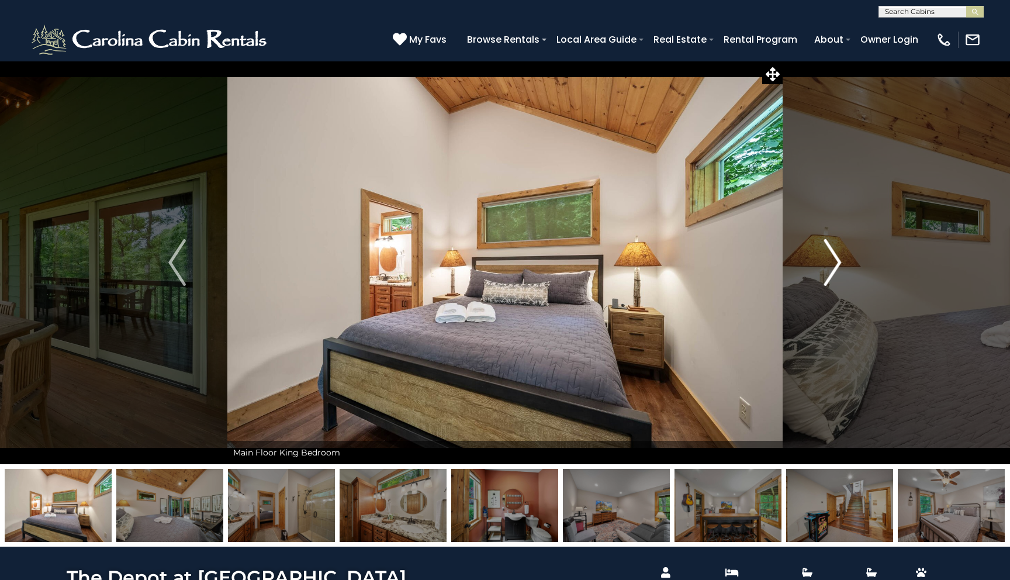
click at [825, 265] on img "Next" at bounding box center [833, 262] width 18 height 47
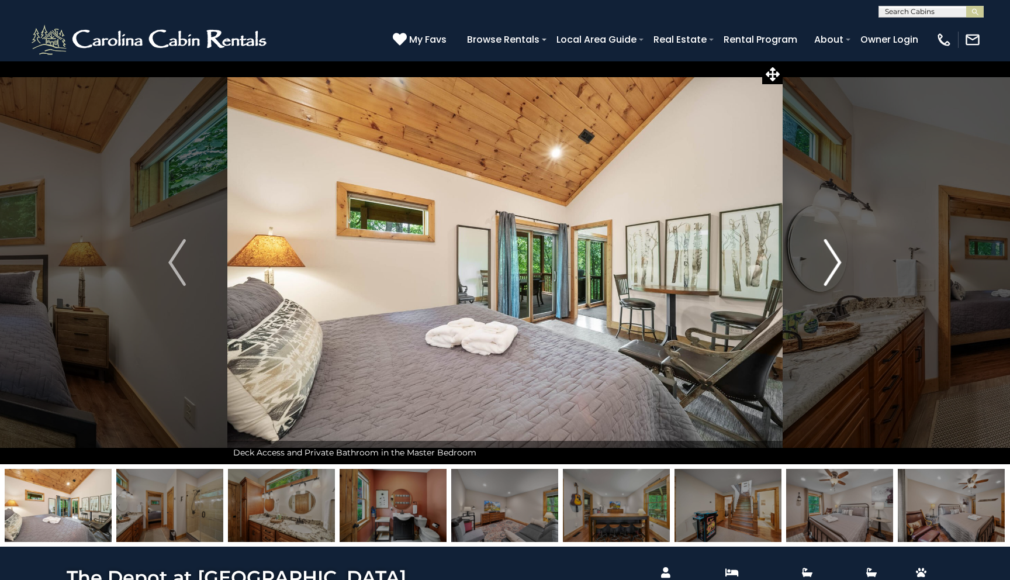
click at [825, 265] on img "Next" at bounding box center [833, 262] width 18 height 47
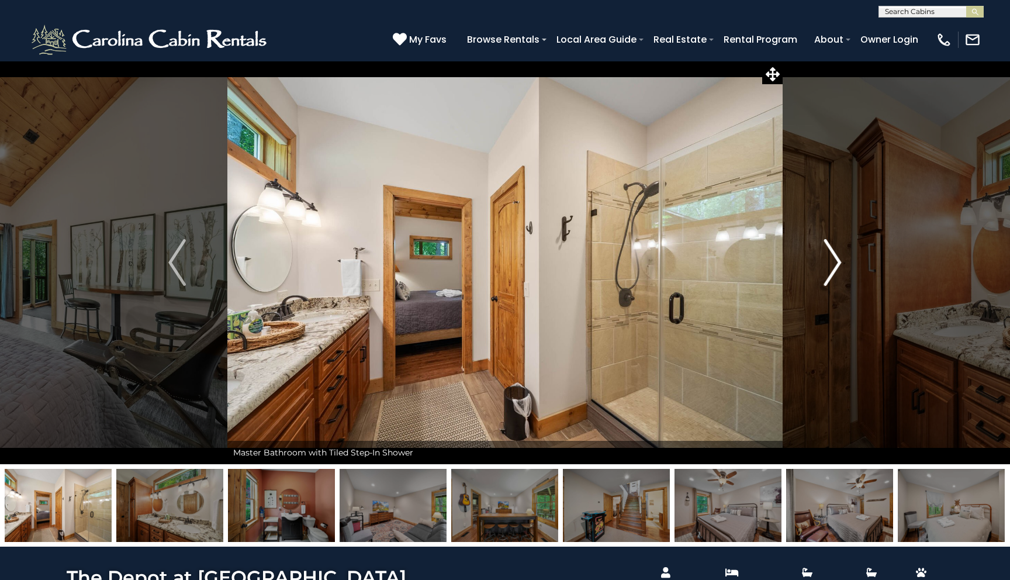
click at [825, 265] on img "Next" at bounding box center [833, 262] width 18 height 47
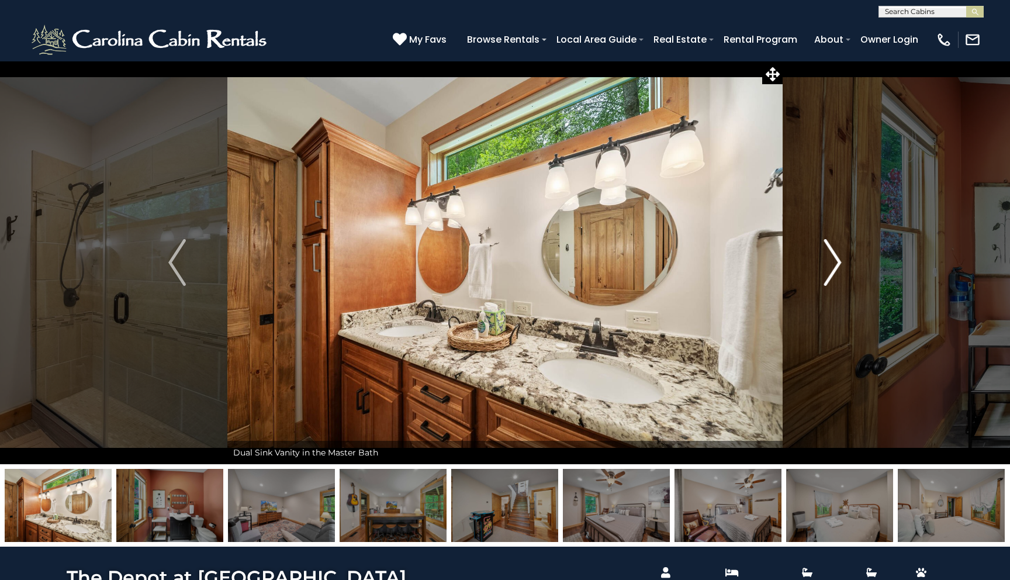
click at [825, 265] on img "Next" at bounding box center [833, 262] width 18 height 47
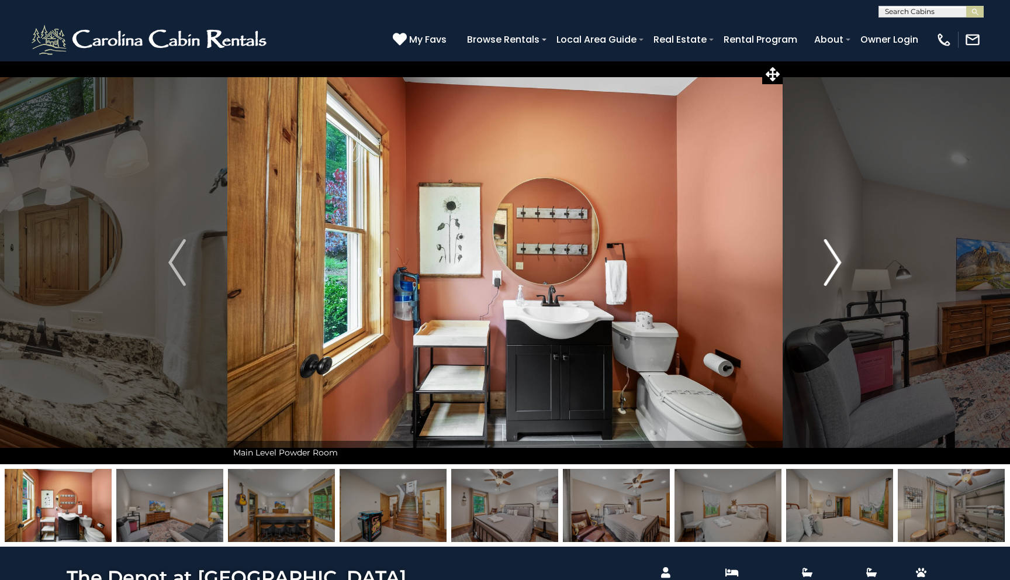
click at [825, 265] on img "Next" at bounding box center [833, 262] width 18 height 47
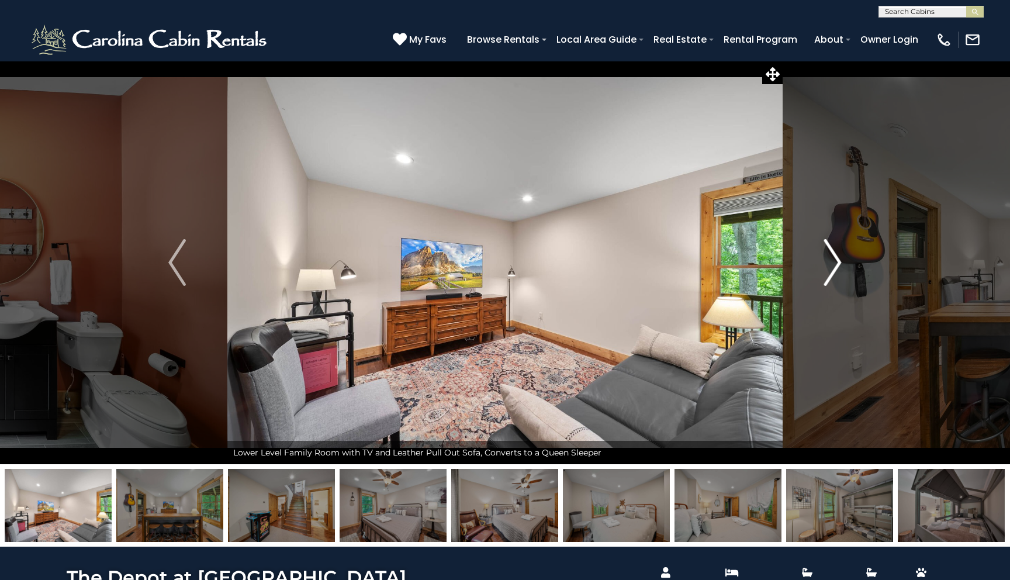
click at [825, 265] on img "Next" at bounding box center [833, 262] width 18 height 47
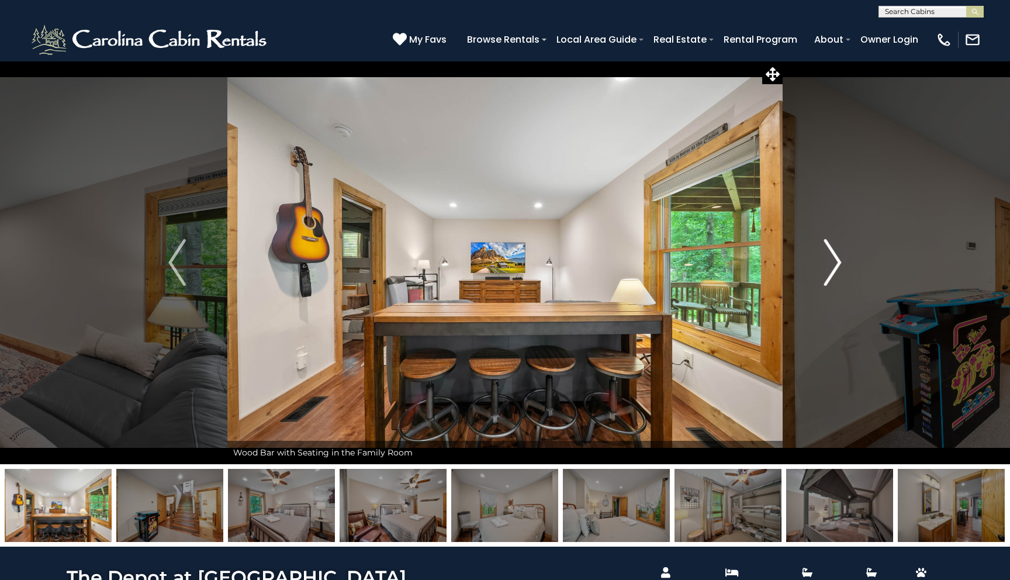
click at [825, 265] on img "Next" at bounding box center [833, 262] width 18 height 47
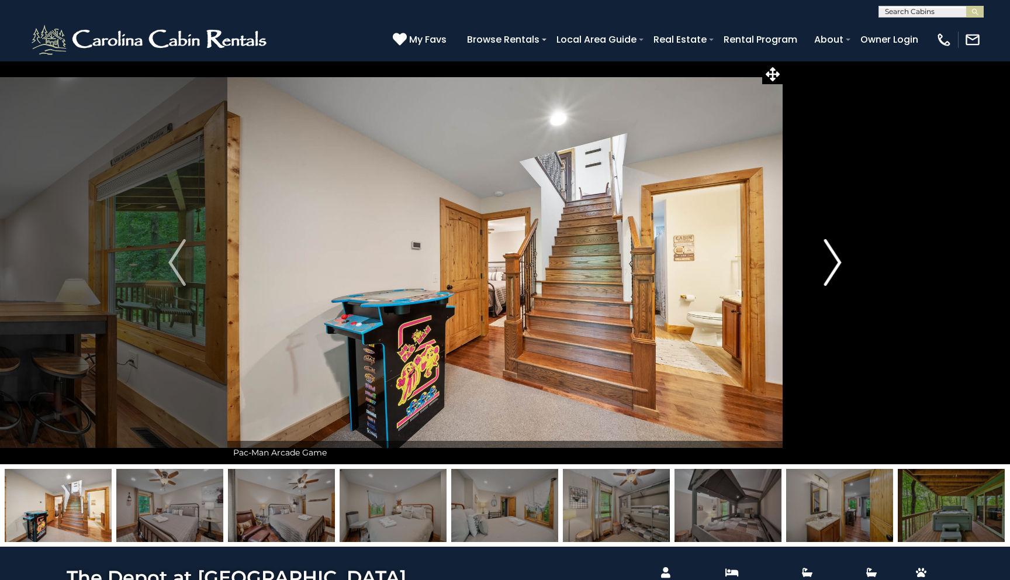
click at [825, 265] on img "Next" at bounding box center [833, 262] width 18 height 47
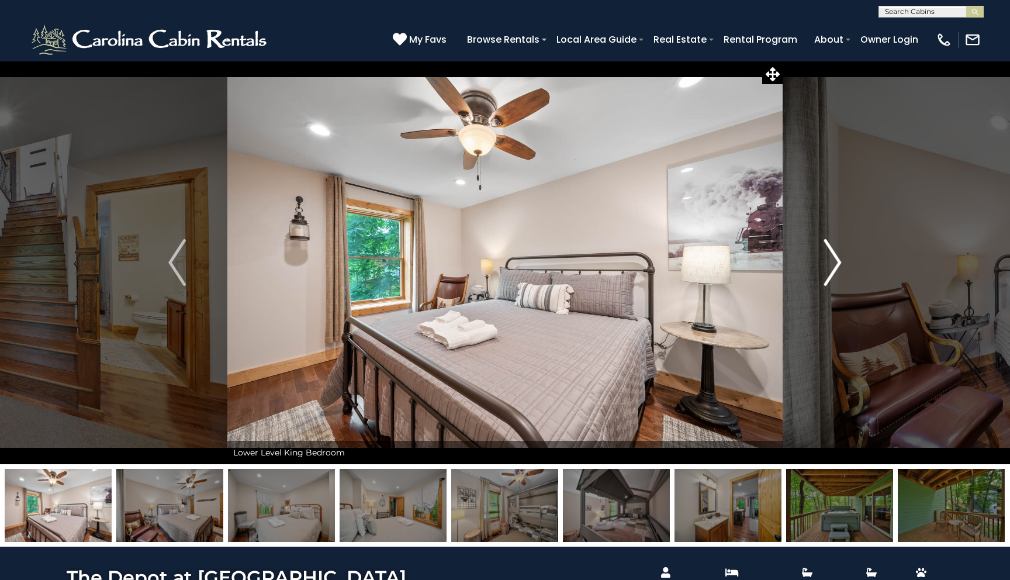
click at [825, 265] on img "Next" at bounding box center [833, 262] width 18 height 47
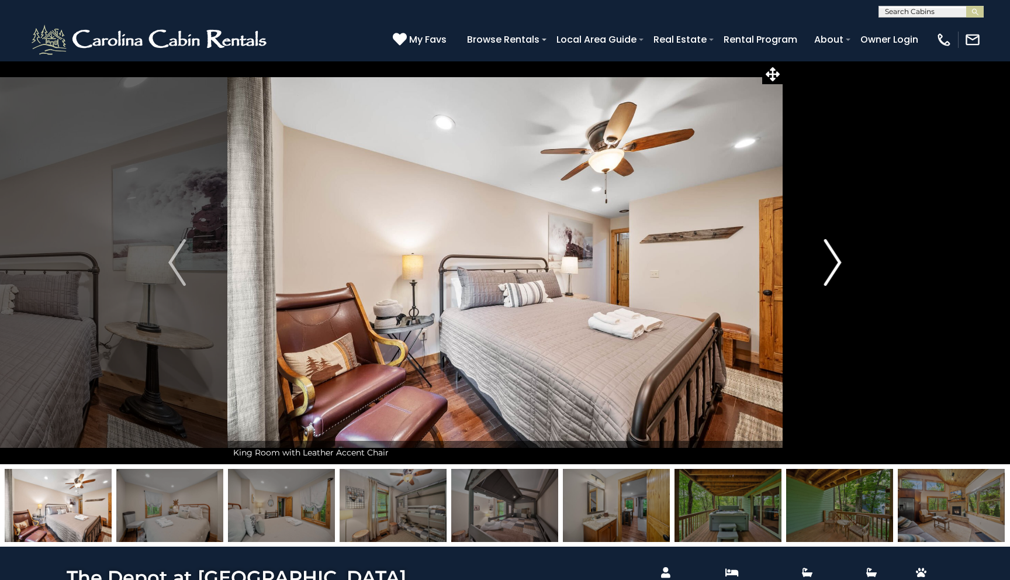
click at [825, 265] on img "Next" at bounding box center [833, 262] width 18 height 47
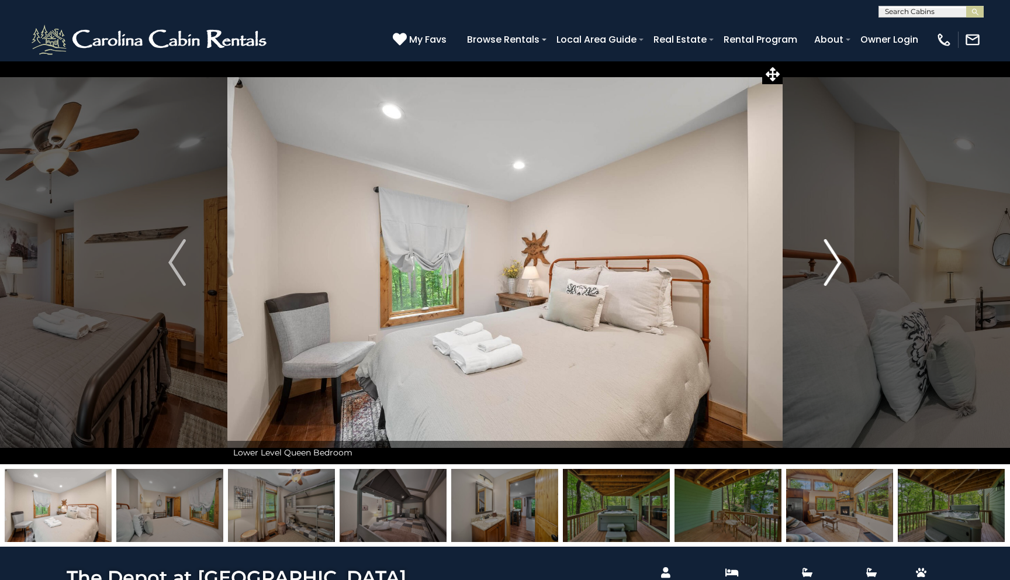
click at [825, 265] on img "Next" at bounding box center [833, 262] width 18 height 47
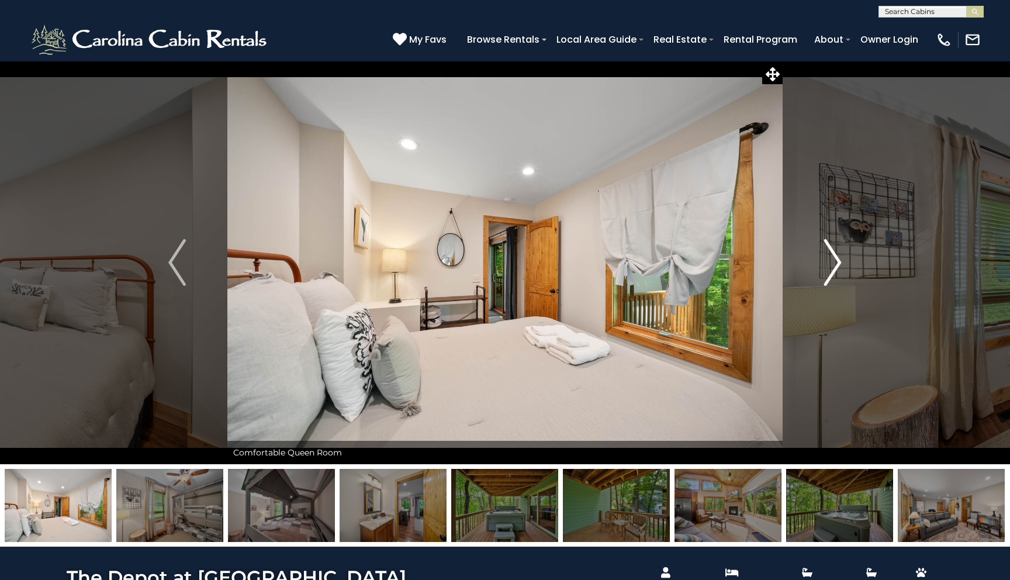
click at [825, 265] on img "Next" at bounding box center [833, 262] width 18 height 47
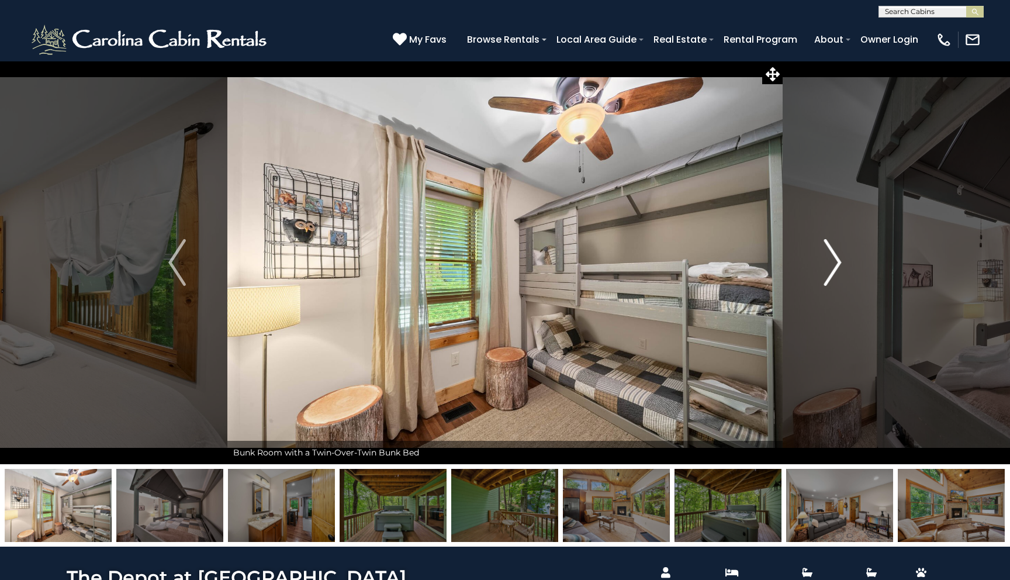
click at [825, 265] on img "Next" at bounding box center [833, 262] width 18 height 47
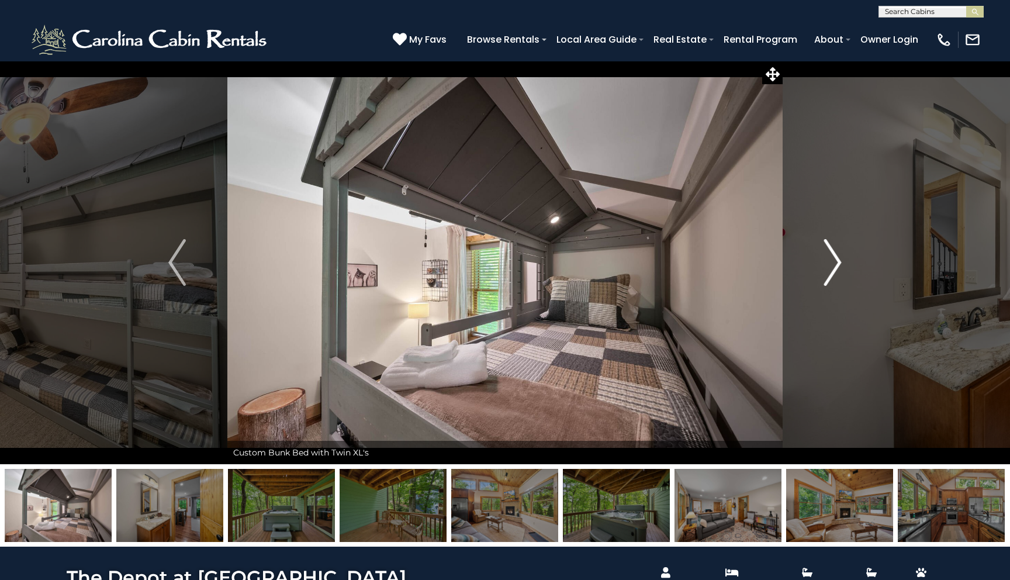
click at [825, 265] on img "Next" at bounding box center [833, 262] width 18 height 47
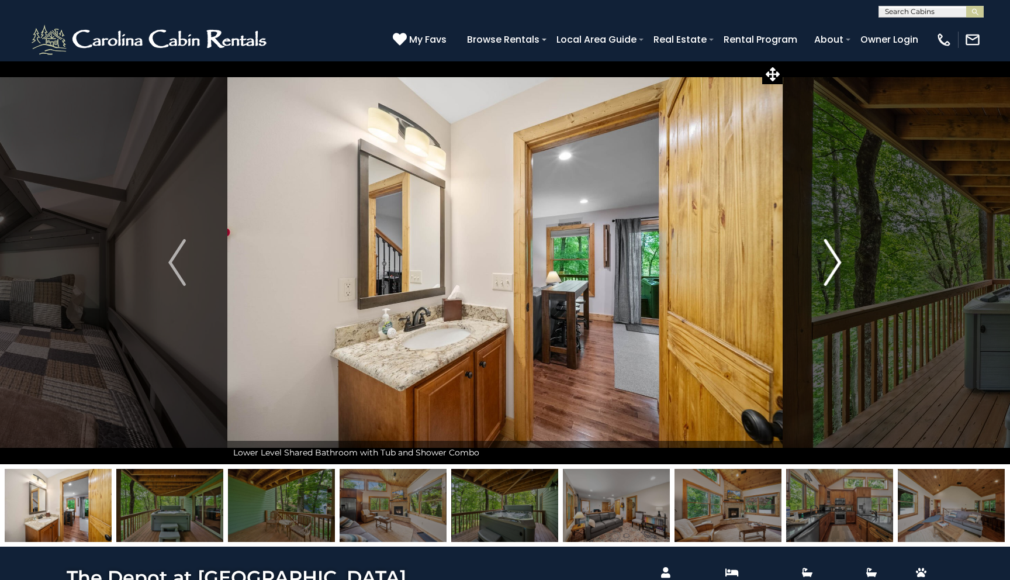
click at [825, 265] on img "Next" at bounding box center [833, 262] width 18 height 47
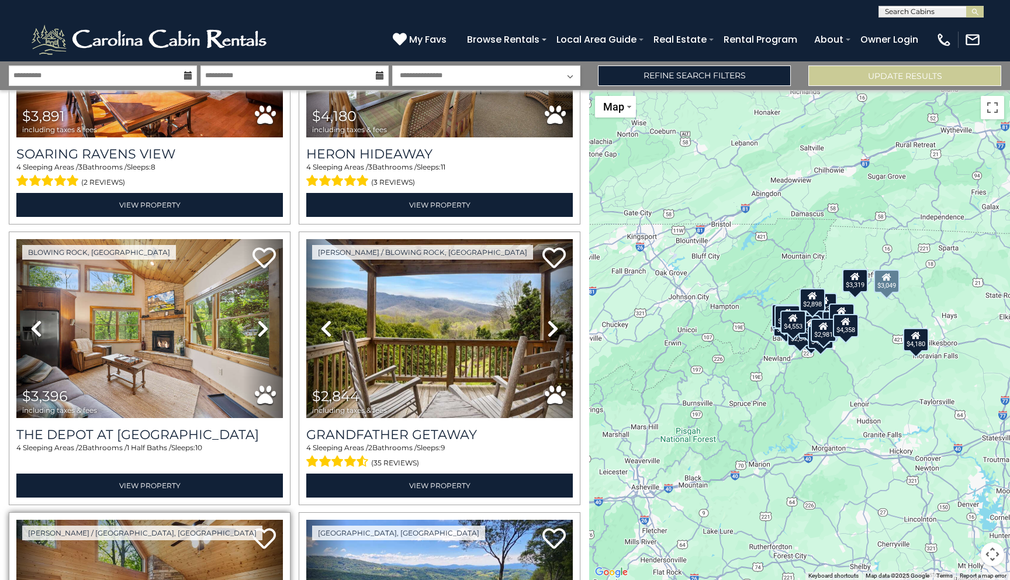
scroll to position [736, 0]
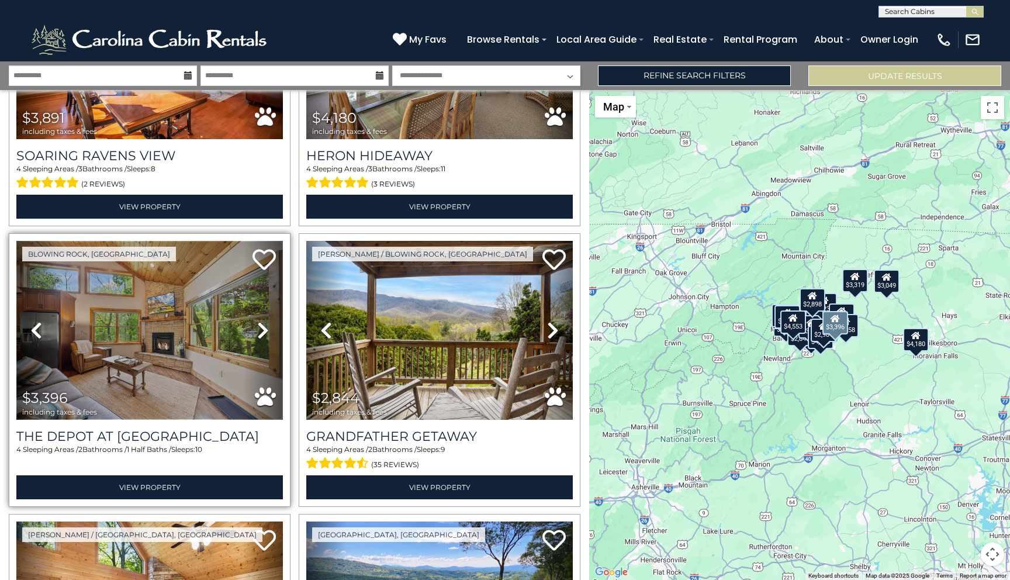
click at [182, 355] on img at bounding box center [149, 330] width 267 height 179
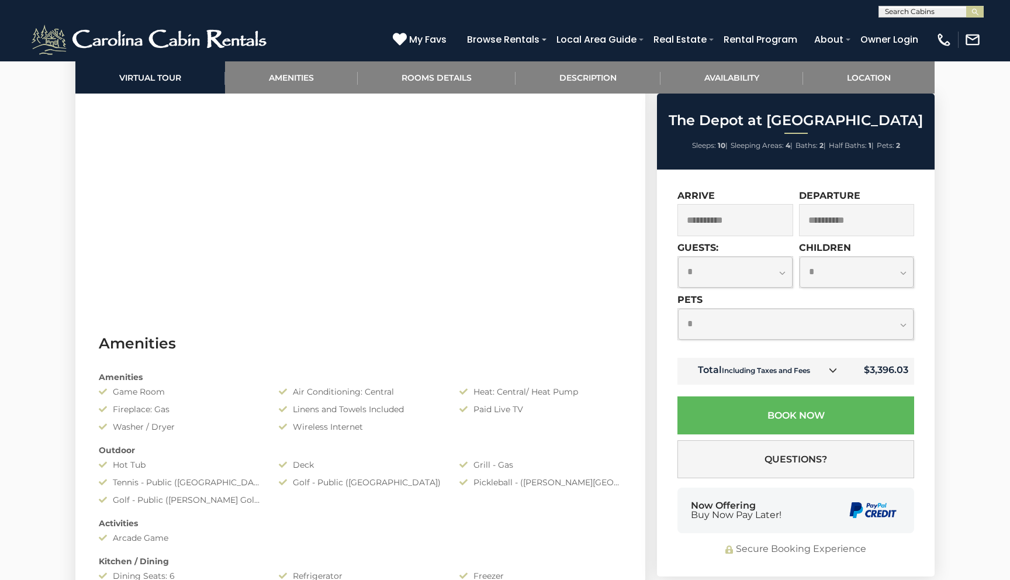
scroll to position [807, 0]
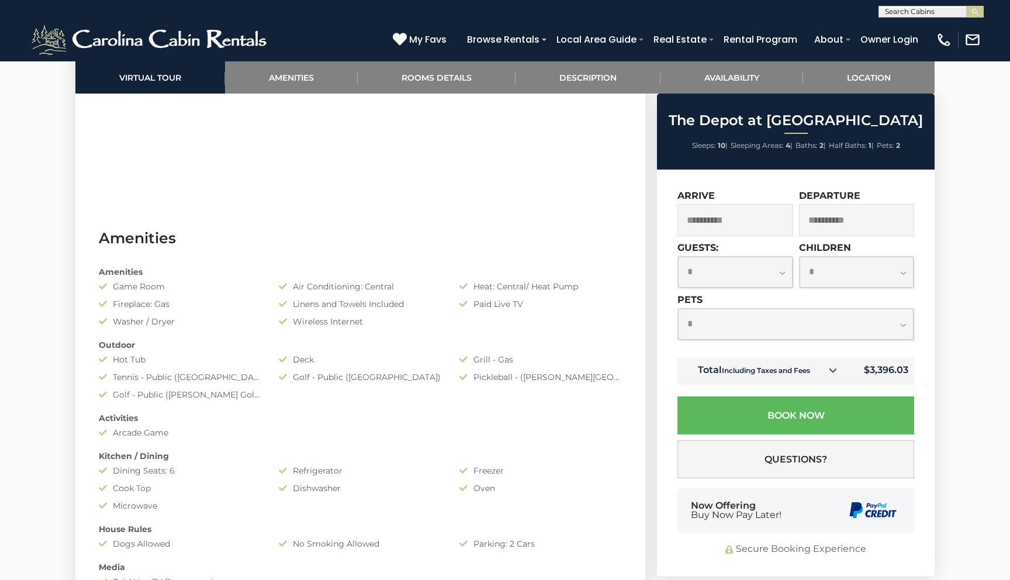
click at [750, 252] on div "**********" at bounding box center [735, 265] width 116 height 46
click at [750, 268] on select "**********" at bounding box center [735, 272] width 115 height 31
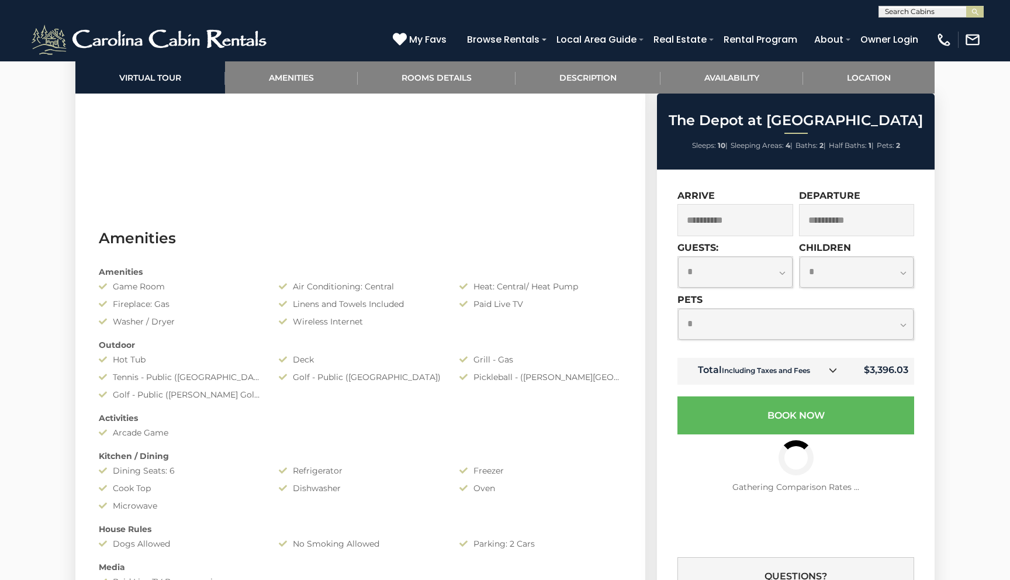
select select "*"
click at [678, 257] on select "**********" at bounding box center [735, 272] width 115 height 31
click at [730, 327] on select "**********" at bounding box center [796, 324] width 236 height 31
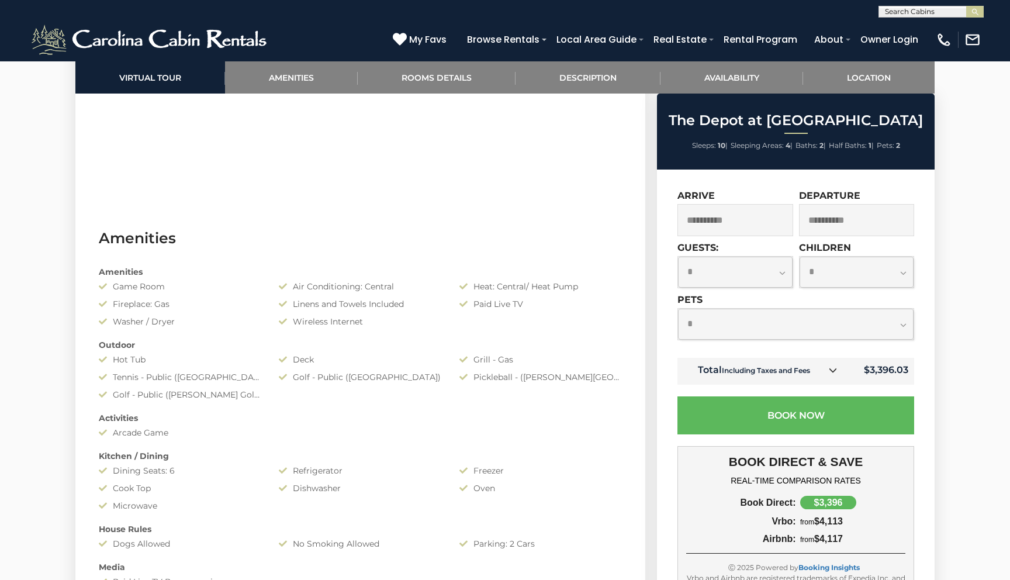
select select "*"
click at [678, 309] on select "**********" at bounding box center [796, 324] width 236 height 31
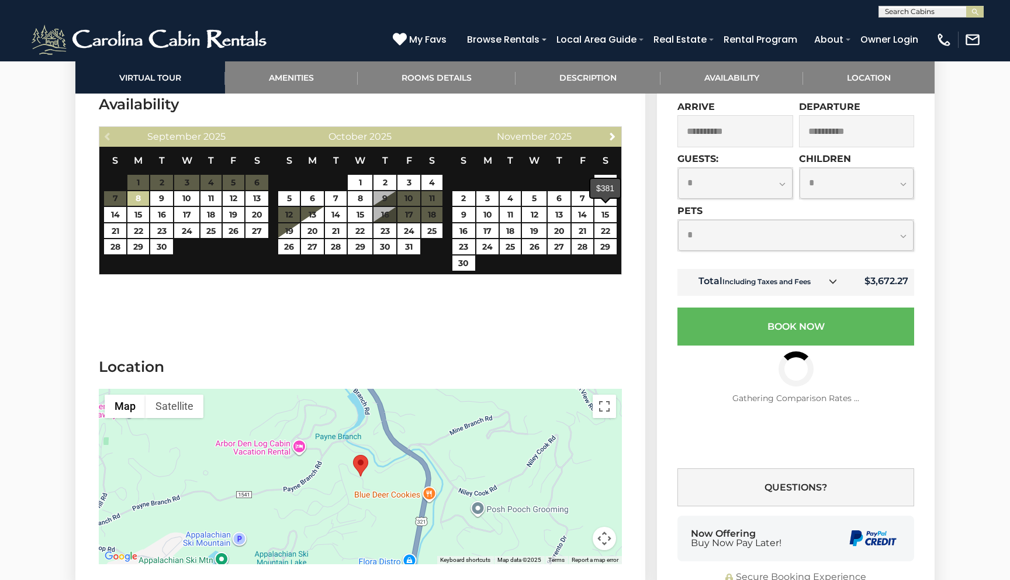
scroll to position [2402, 0]
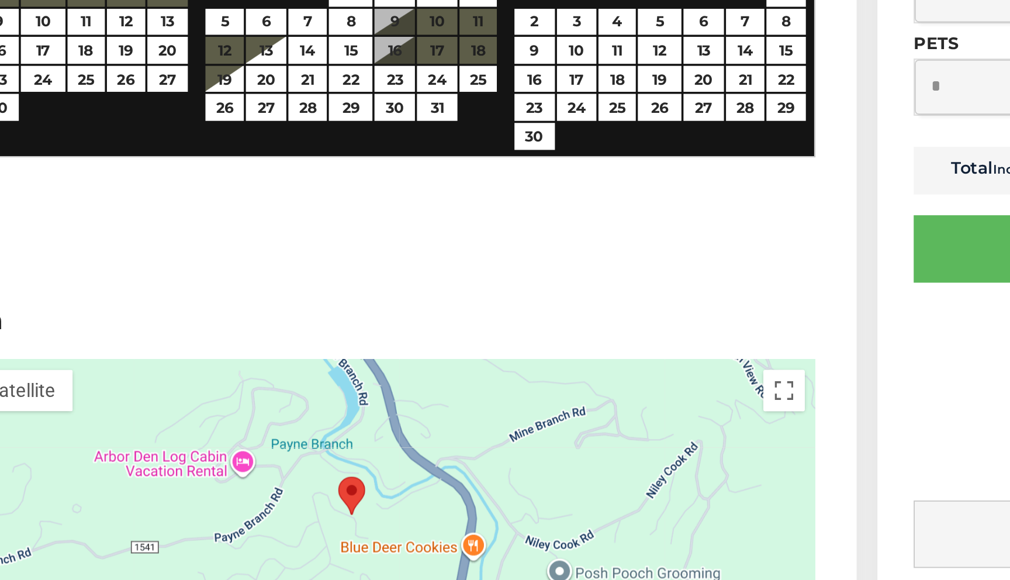
click at [372, 425] on div at bounding box center [360, 475] width 523 height 175
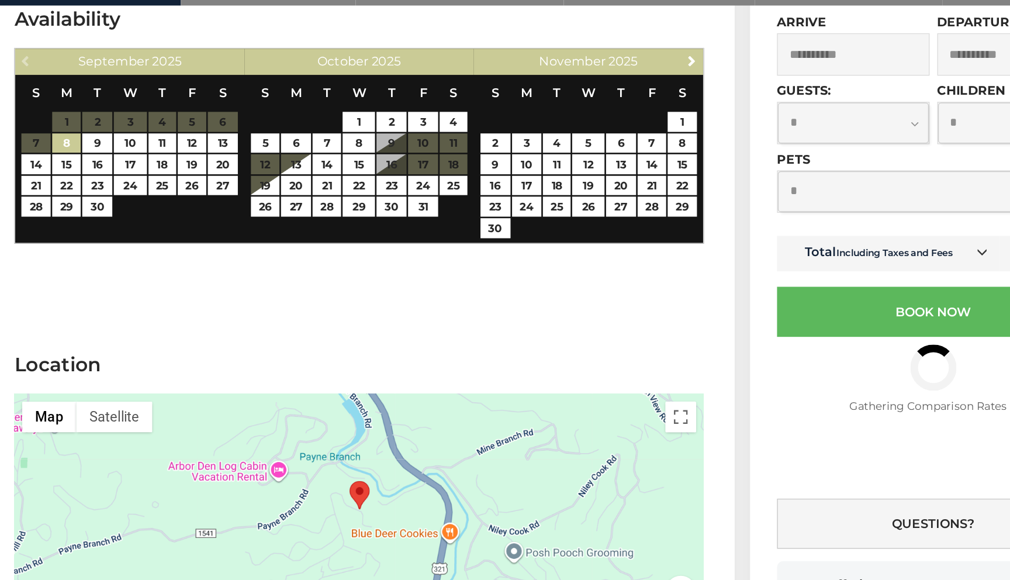
click at [353, 454] on area "The Depot at Fox Den" at bounding box center [353, 454] width 0 height 0
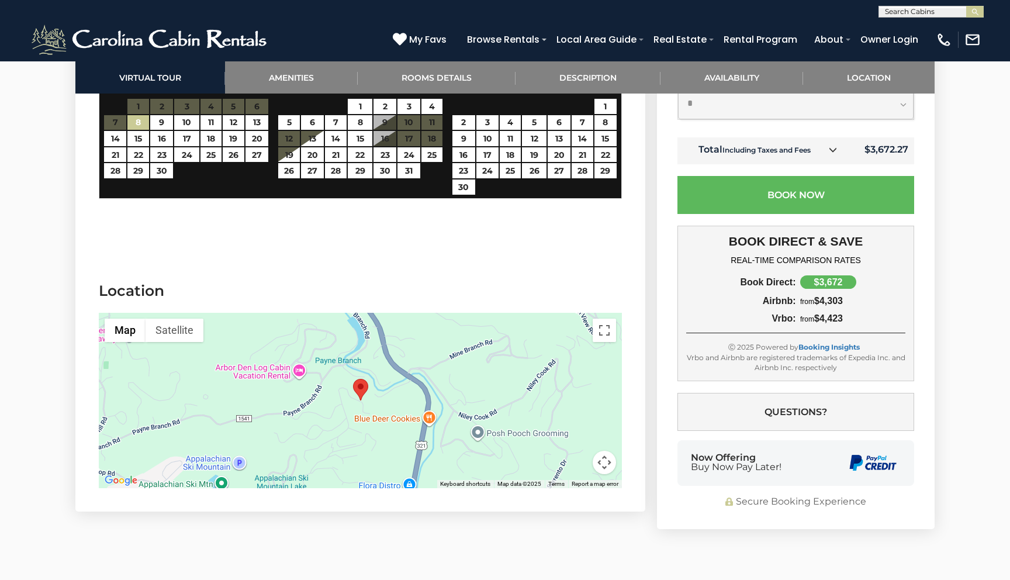
scroll to position [2636, 0]
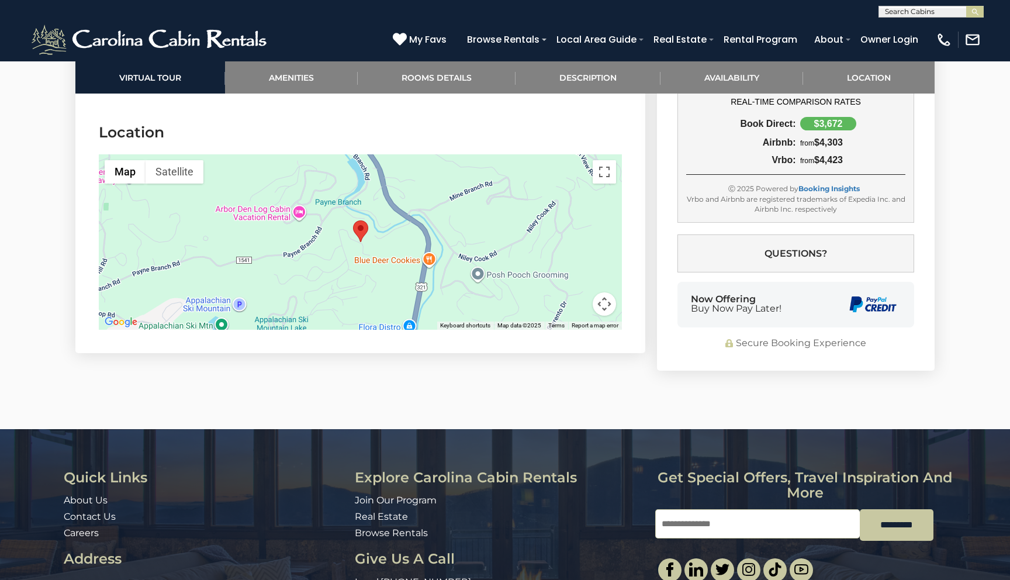
click at [610, 292] on button "Map camera controls" at bounding box center [604, 303] width 23 height 23
click at [580, 234] on button "Zoom in" at bounding box center [574, 245] width 23 height 23
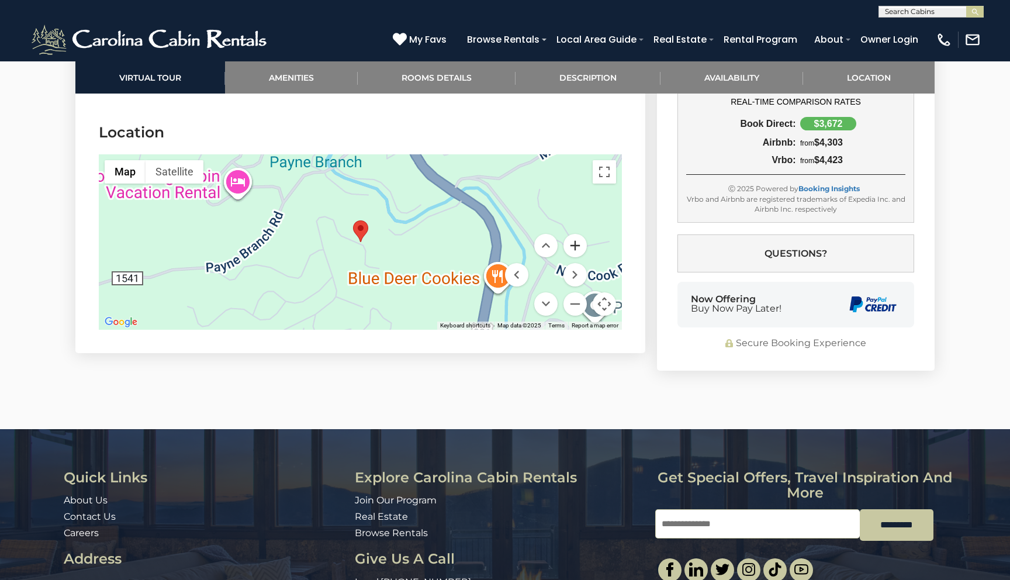
click at [580, 234] on button "Zoom in" at bounding box center [574, 245] width 23 height 23
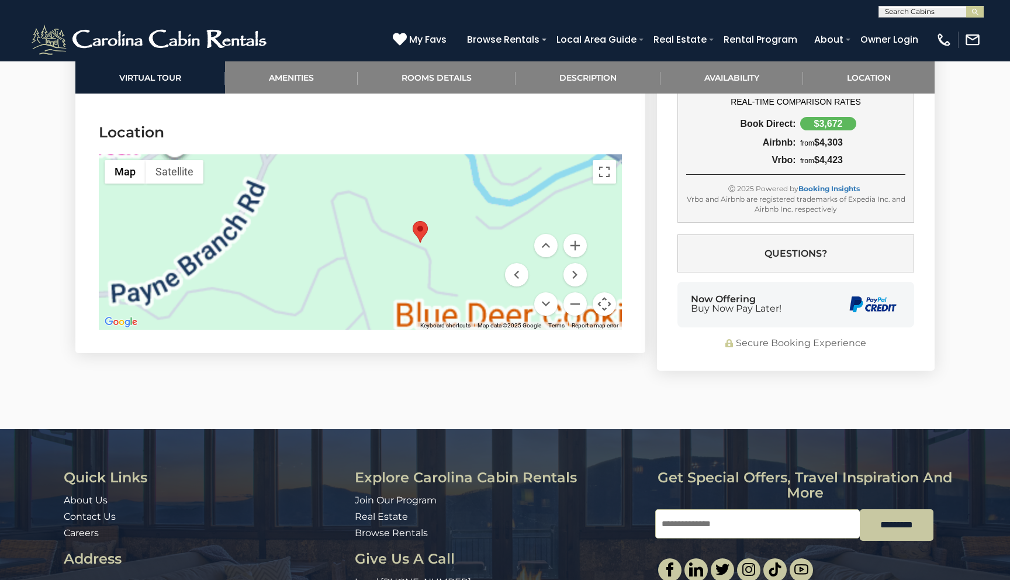
drag, startPoint x: 412, startPoint y: 221, endPoint x: 470, endPoint y: 219, distance: 57.9
click at [471, 219] on div at bounding box center [360, 241] width 523 height 175
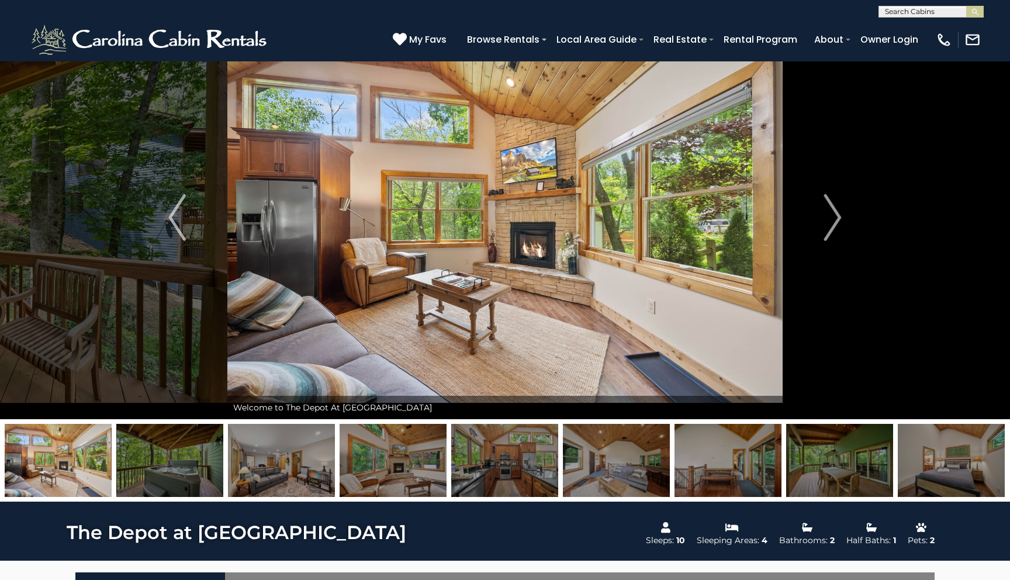
scroll to position [46, 0]
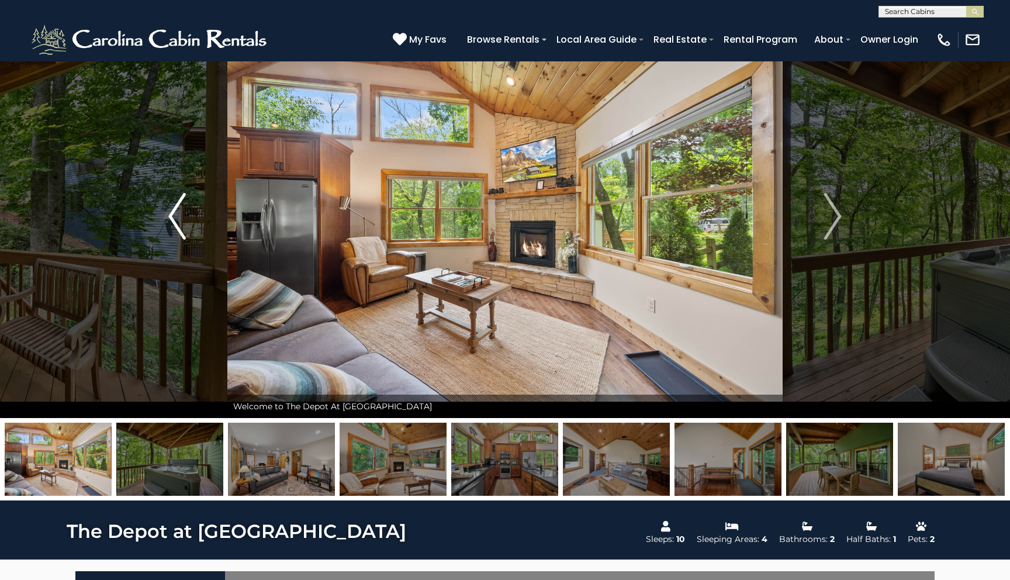
click at [162, 213] on button "Previous" at bounding box center [177, 216] width 101 height 403
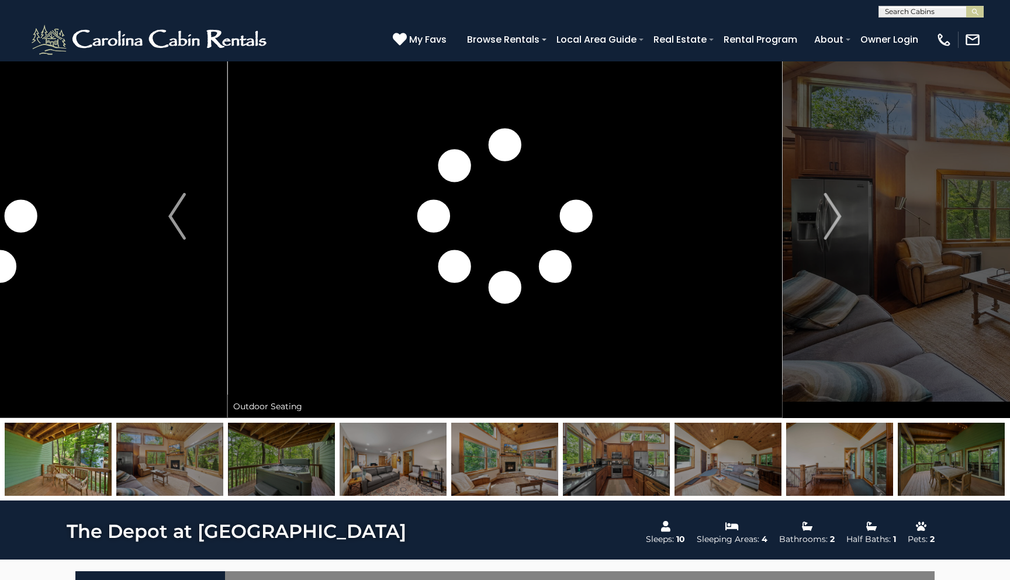
scroll to position [44, 0]
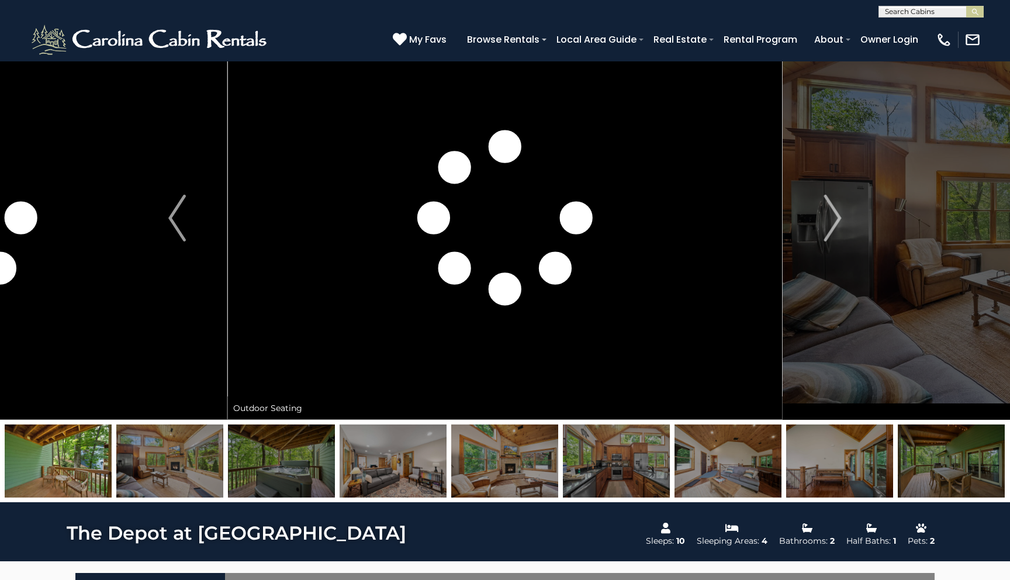
click at [398, 448] on img at bounding box center [393, 460] width 107 height 73
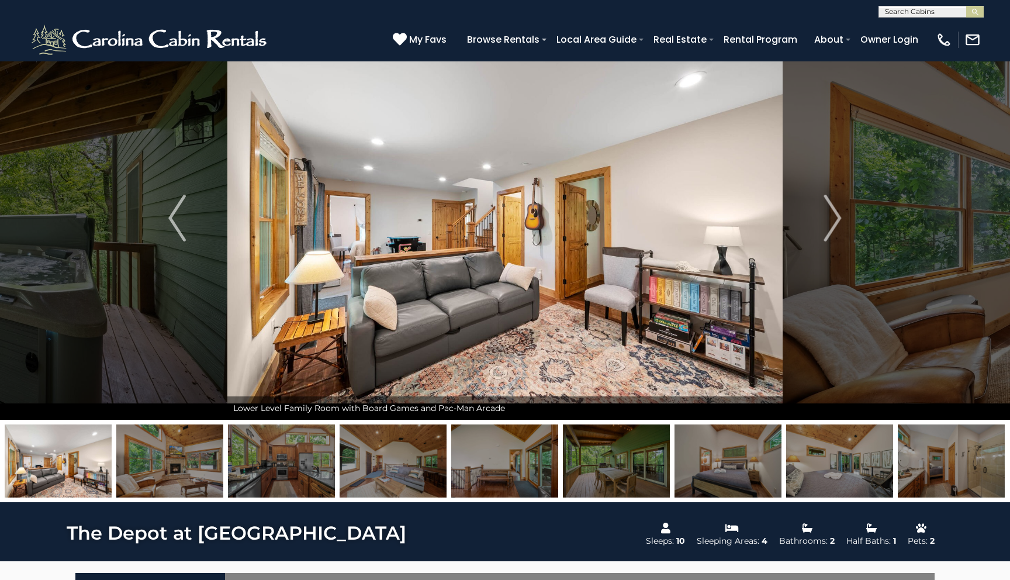
click at [579, 465] on img at bounding box center [616, 460] width 107 height 73
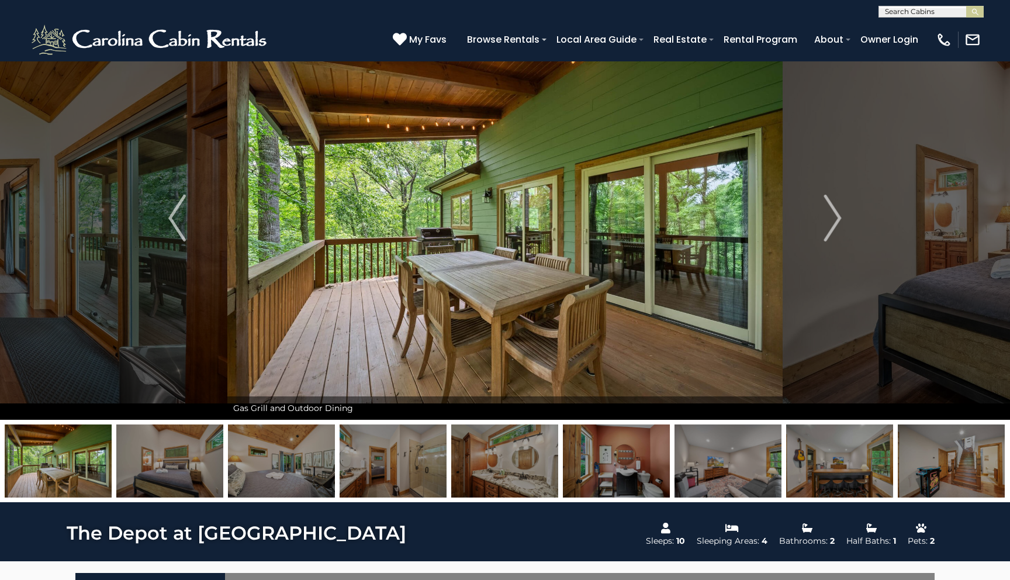
click at [821, 483] on img at bounding box center [839, 460] width 107 height 73
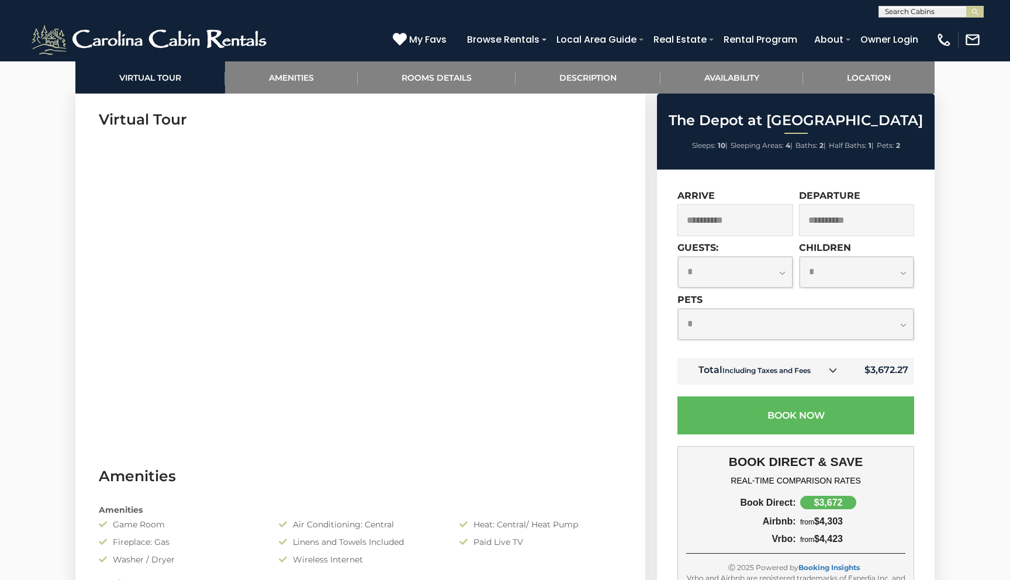
scroll to position [0, 0]
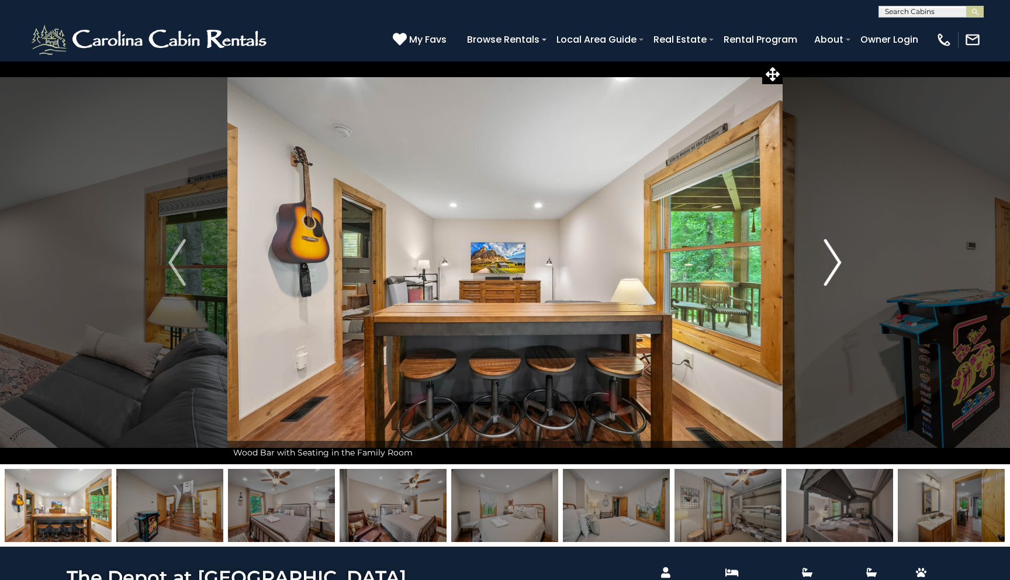
click at [840, 273] on img "Next" at bounding box center [833, 262] width 18 height 47
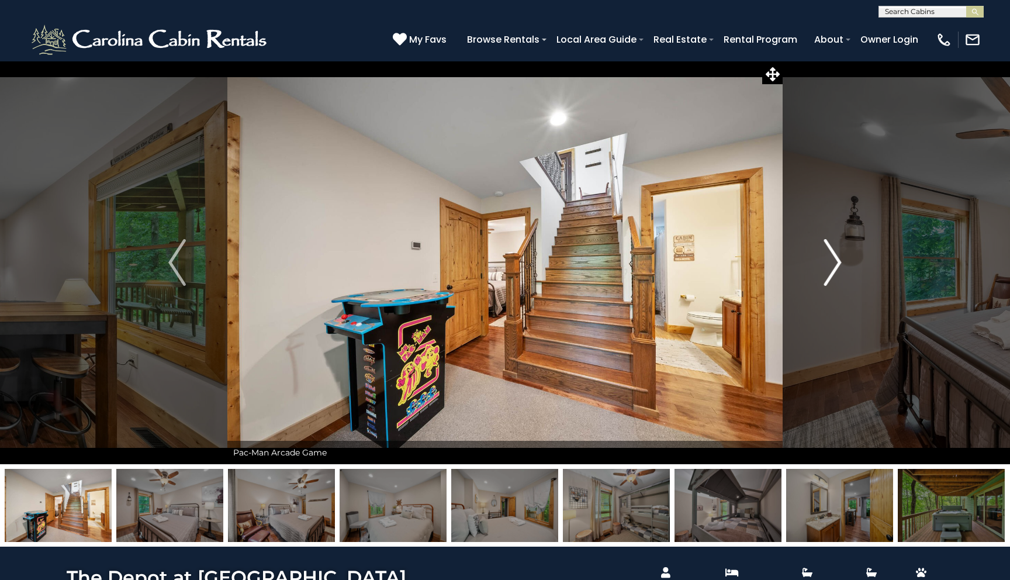
click at [840, 273] on img "Next" at bounding box center [833, 262] width 18 height 47
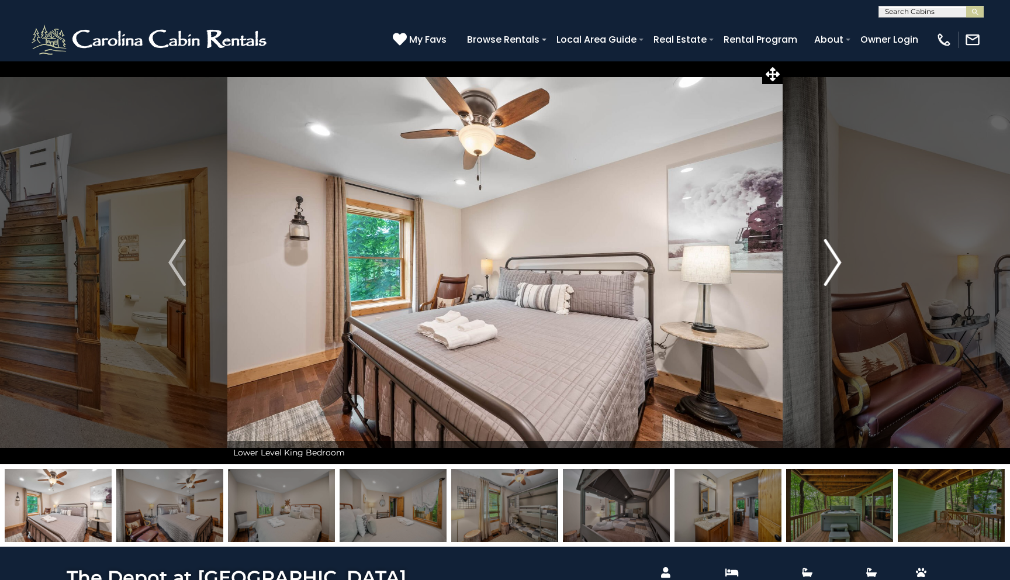
click at [840, 274] on img "Next" at bounding box center [833, 262] width 18 height 47
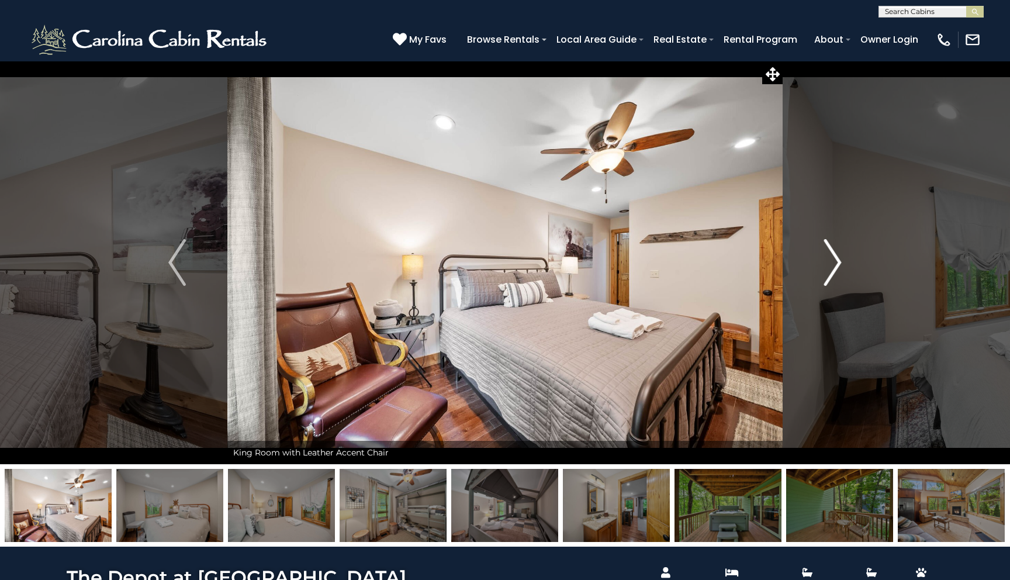
click at [840, 274] on img "Next" at bounding box center [833, 262] width 18 height 47
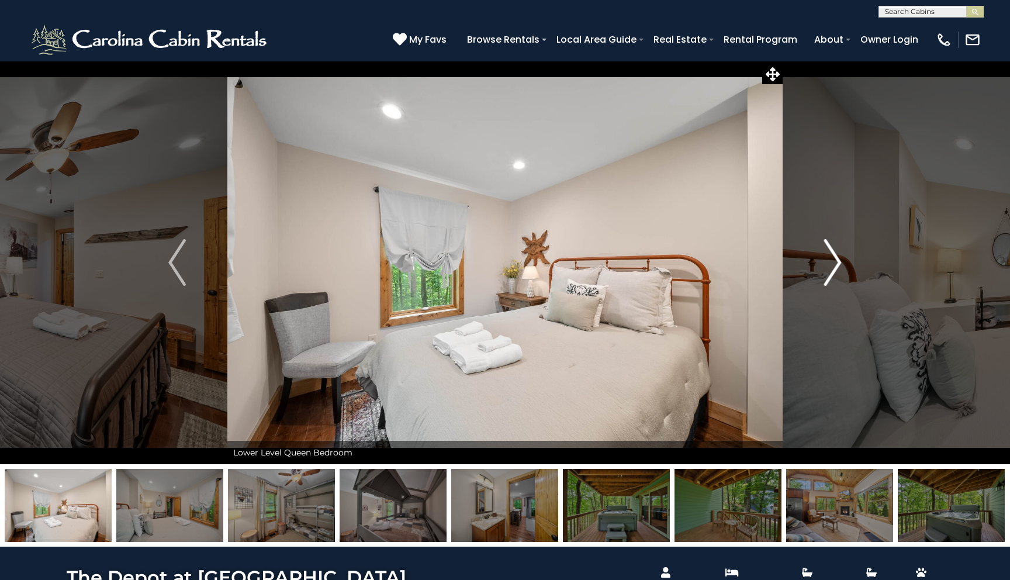
click at [840, 274] on img "Next" at bounding box center [833, 262] width 18 height 47
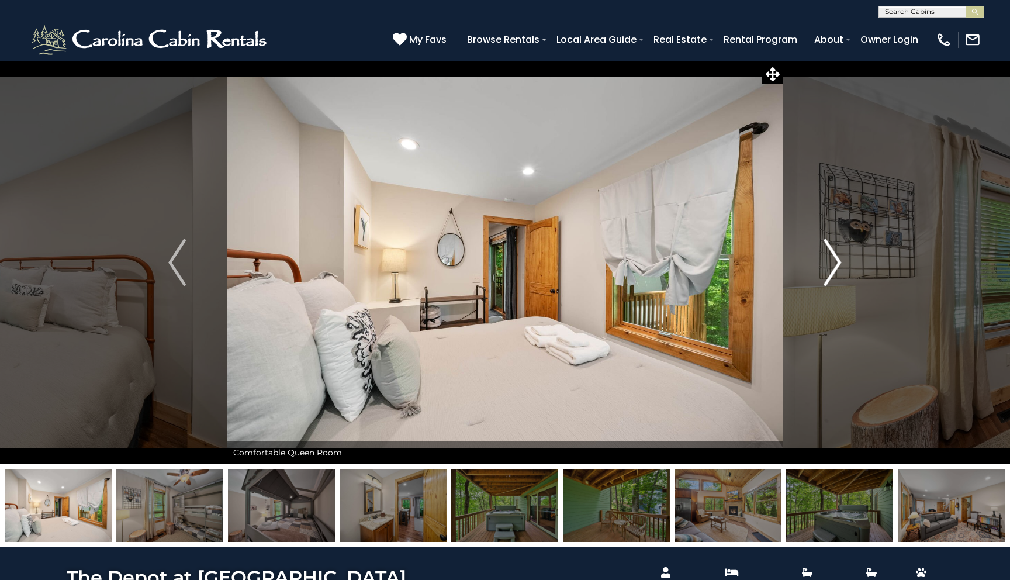
click at [840, 274] on img "Next" at bounding box center [833, 262] width 18 height 47
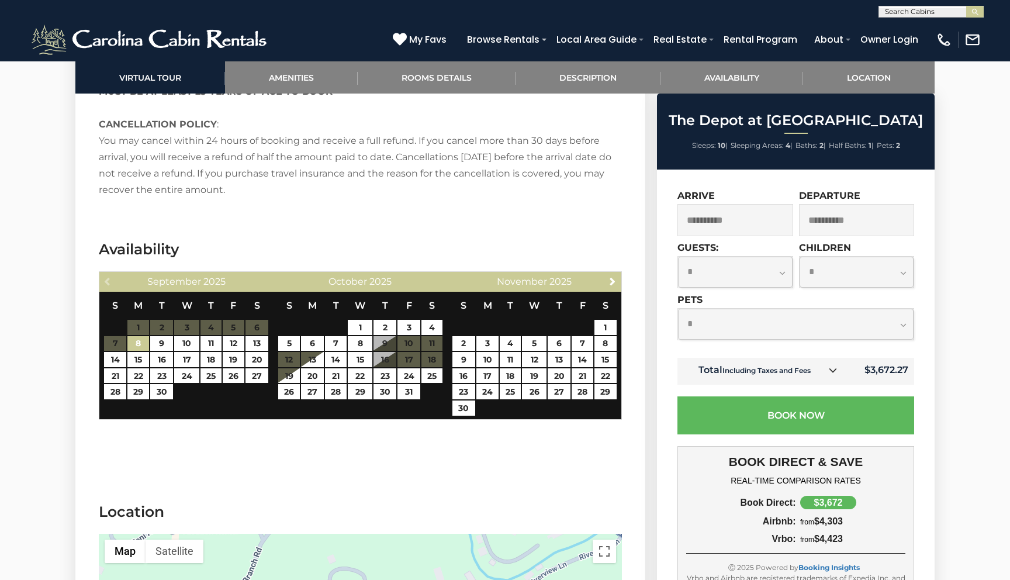
scroll to position [2260, 0]
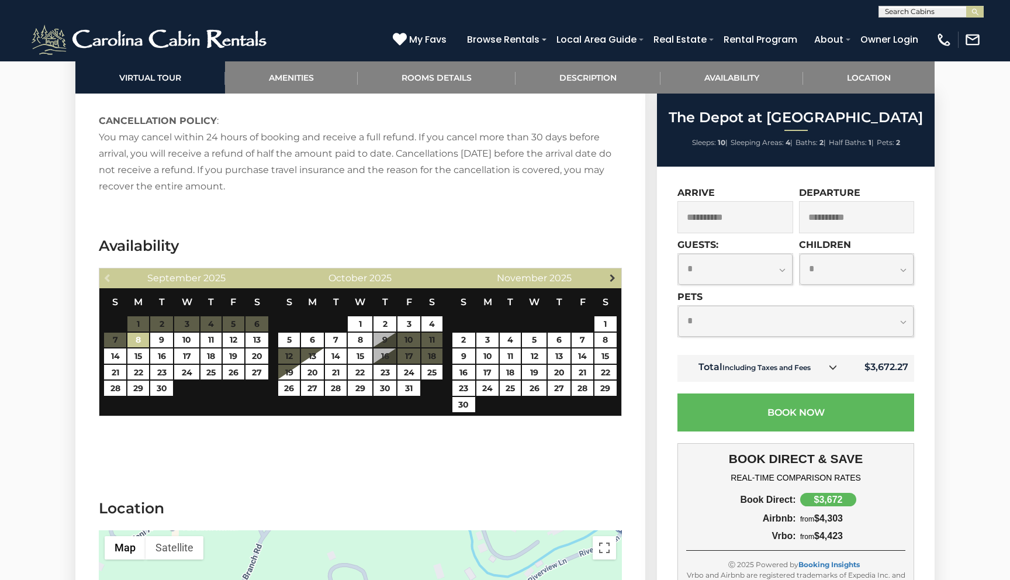
click at [614, 270] on link "Next" at bounding box center [612, 277] width 15 height 15
